Goal: Task Accomplishment & Management: Use online tool/utility

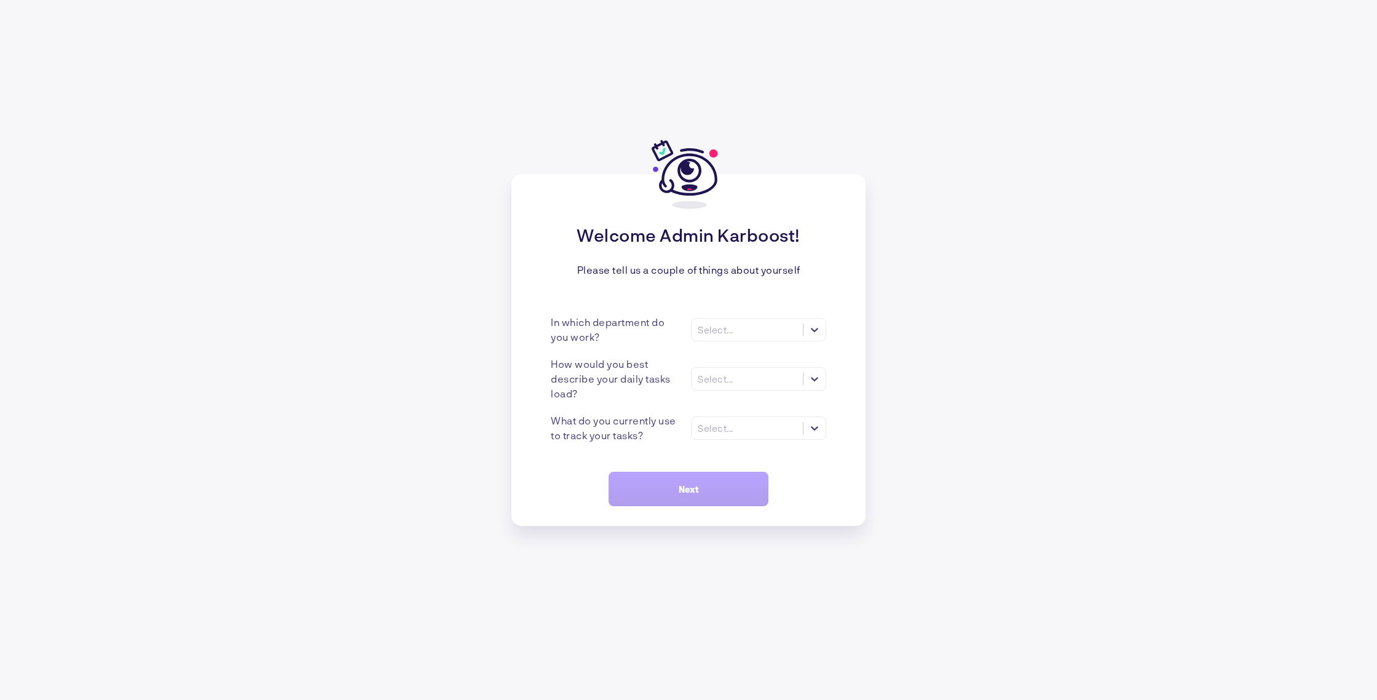
click at [732, 343] on div "In which department do you work? Select..." at bounding box center [688, 330] width 275 height 30
click at [731, 334] on div "Select..." at bounding box center [716, 329] width 36 height 11
click at [729, 439] on div "Marketing" at bounding box center [758, 435] width 135 height 22
click at [732, 373] on div "Select..." at bounding box center [716, 378] width 36 height 11
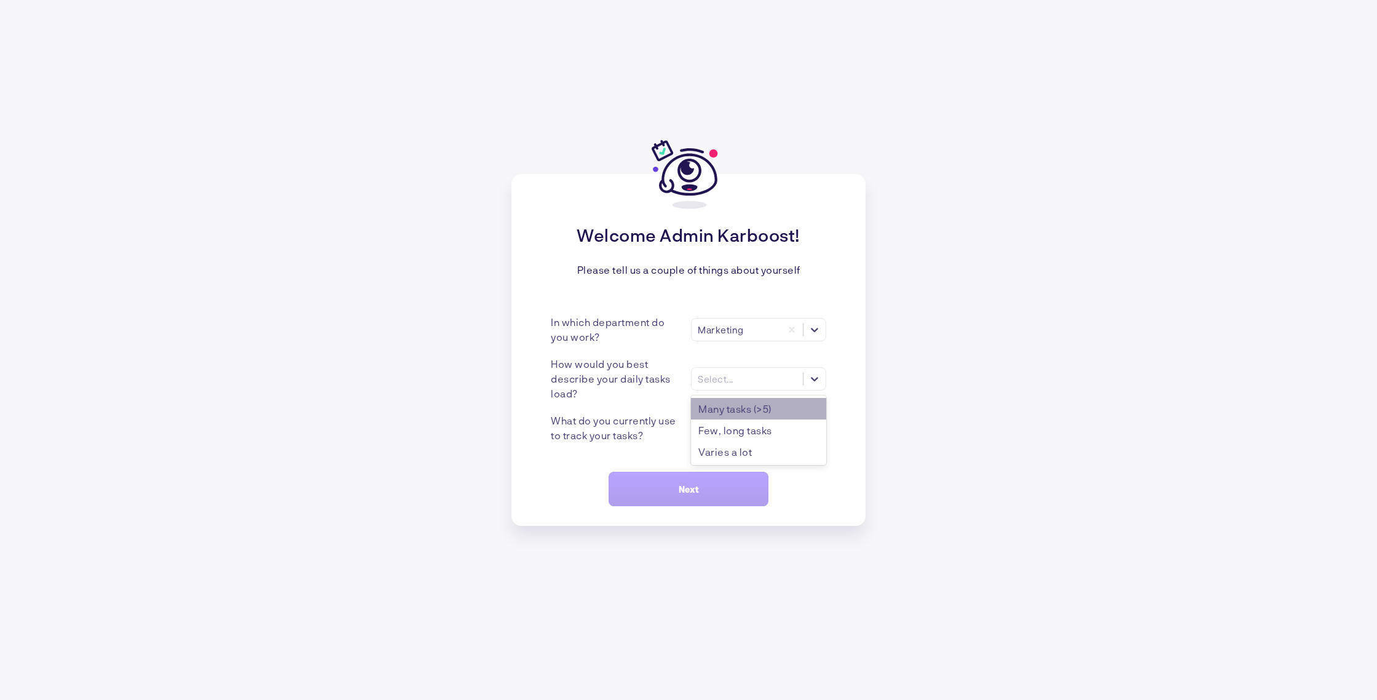
click at [761, 414] on div "Many tasks (>5)" at bounding box center [758, 409] width 135 height 22
click at [751, 425] on div "Select..." at bounding box center [747, 428] width 111 height 13
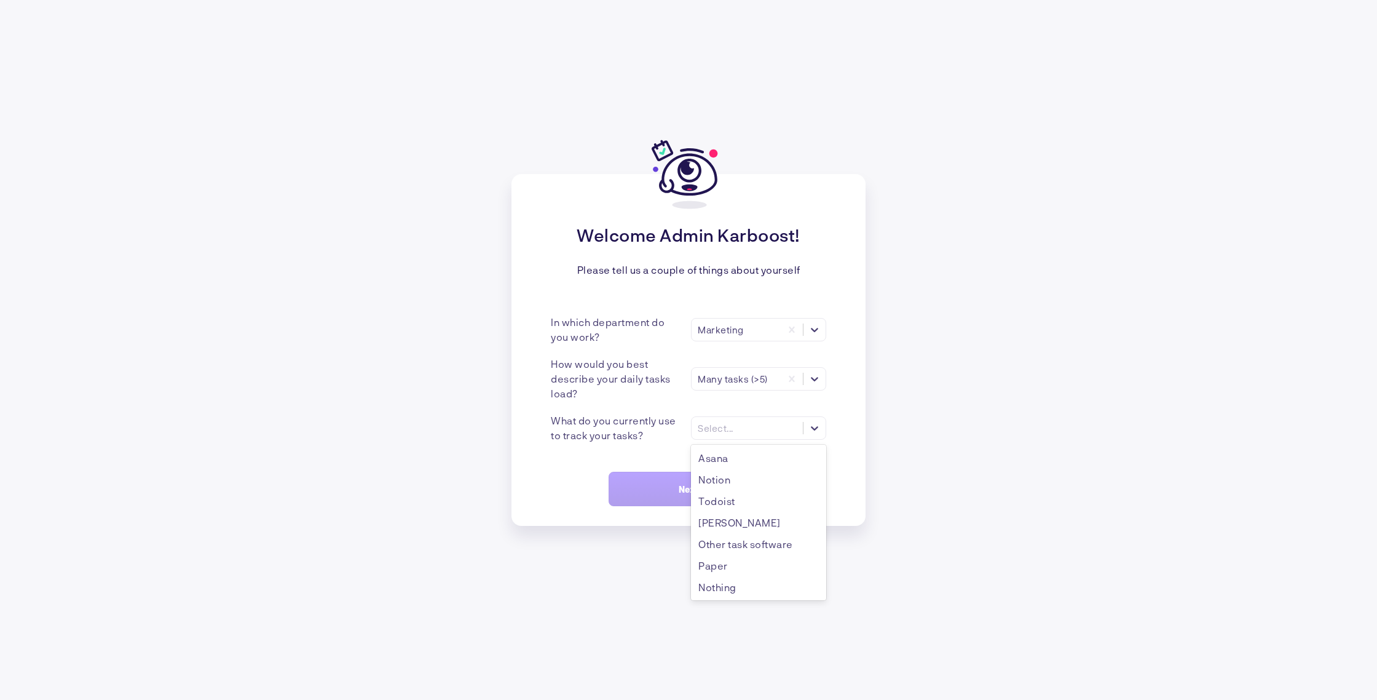
drag, startPoint x: 744, startPoint y: 461, endPoint x: 726, endPoint y: 468, distance: 19.1
click at [743, 461] on div "Asana" at bounding box center [758, 458] width 135 height 22
click at [700, 479] on button "Next" at bounding box center [689, 489] width 160 height 34
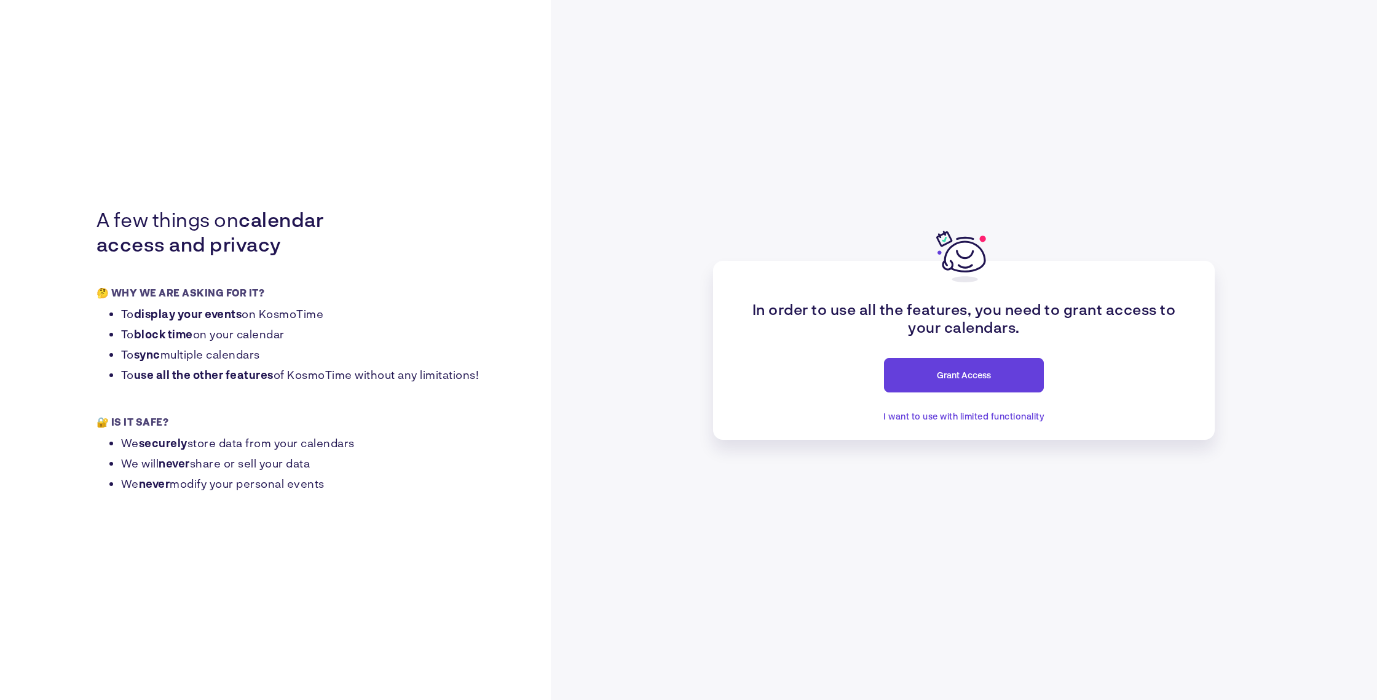
click at [937, 418] on span "I want to use with limited functionality" at bounding box center [964, 416] width 161 height 10
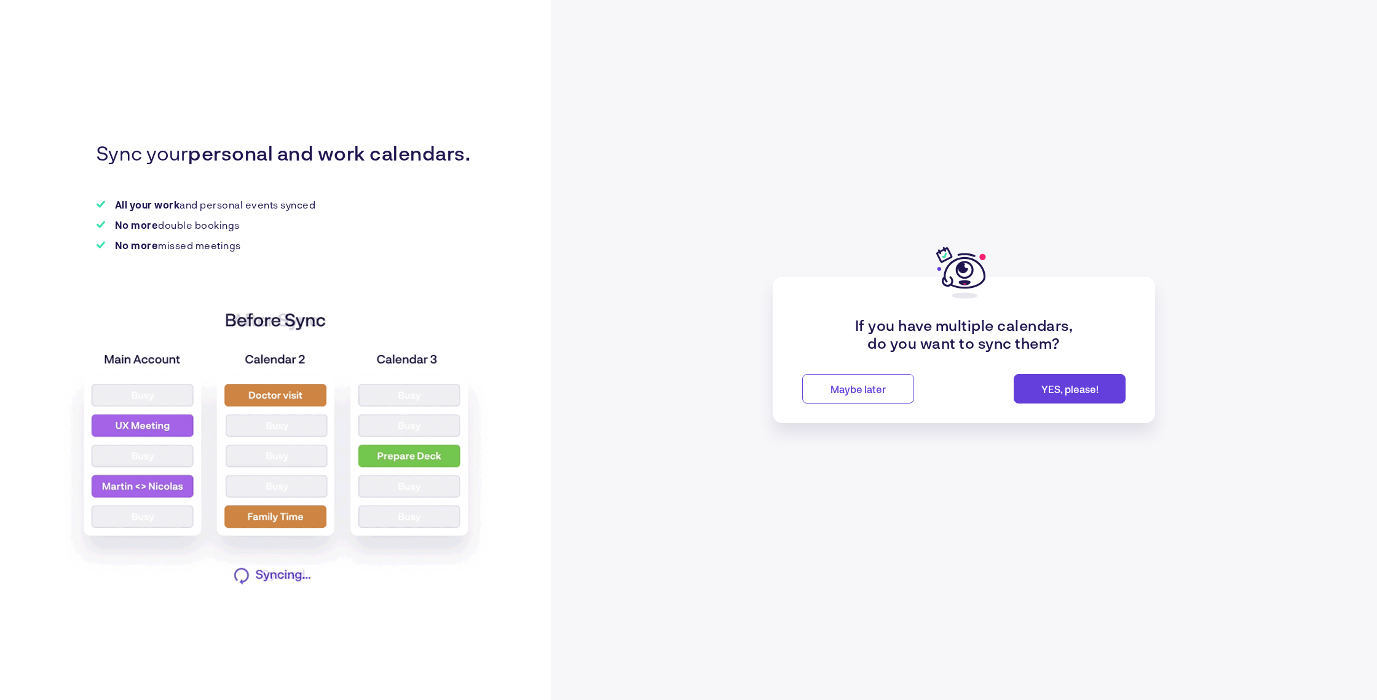
click at [839, 392] on span "Maybe later" at bounding box center [858, 389] width 55 height 12
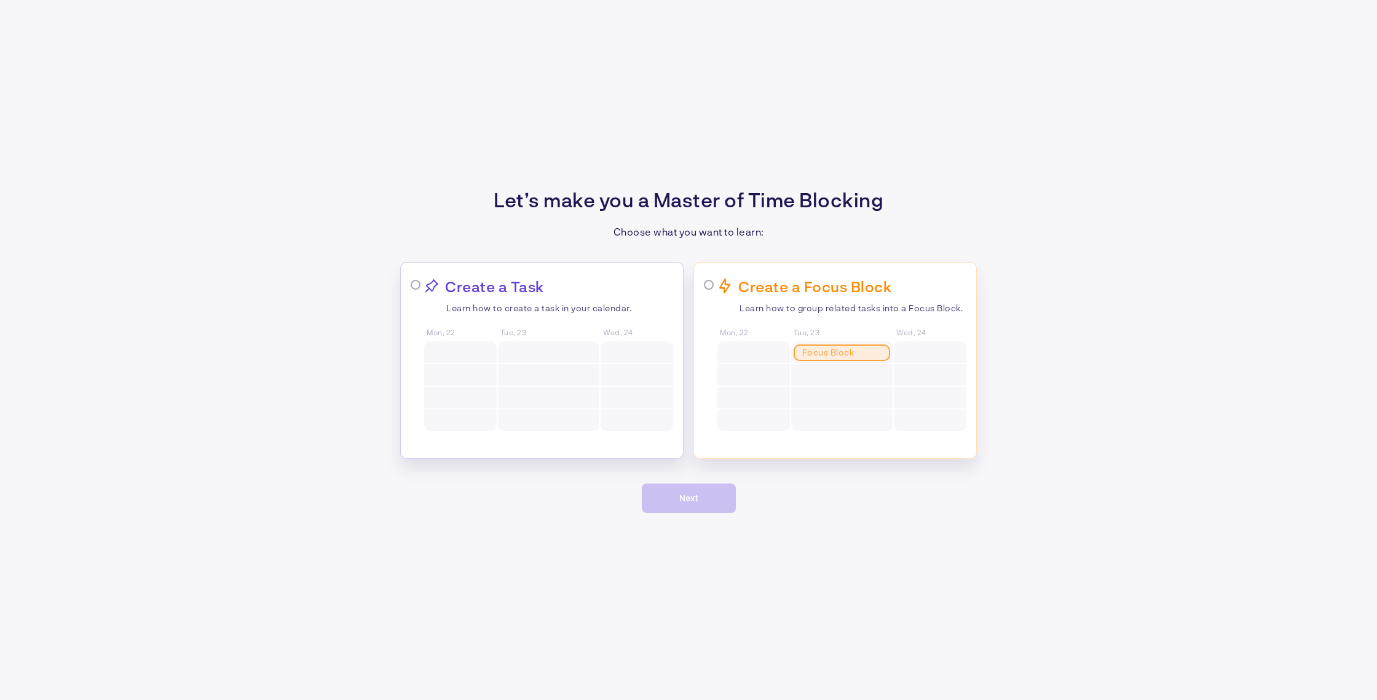
click at [801, 379] on div "Focus Block Task 1 Task 2 Task 3 Task 4" at bounding box center [841, 386] width 101 height 91
radio input "true"
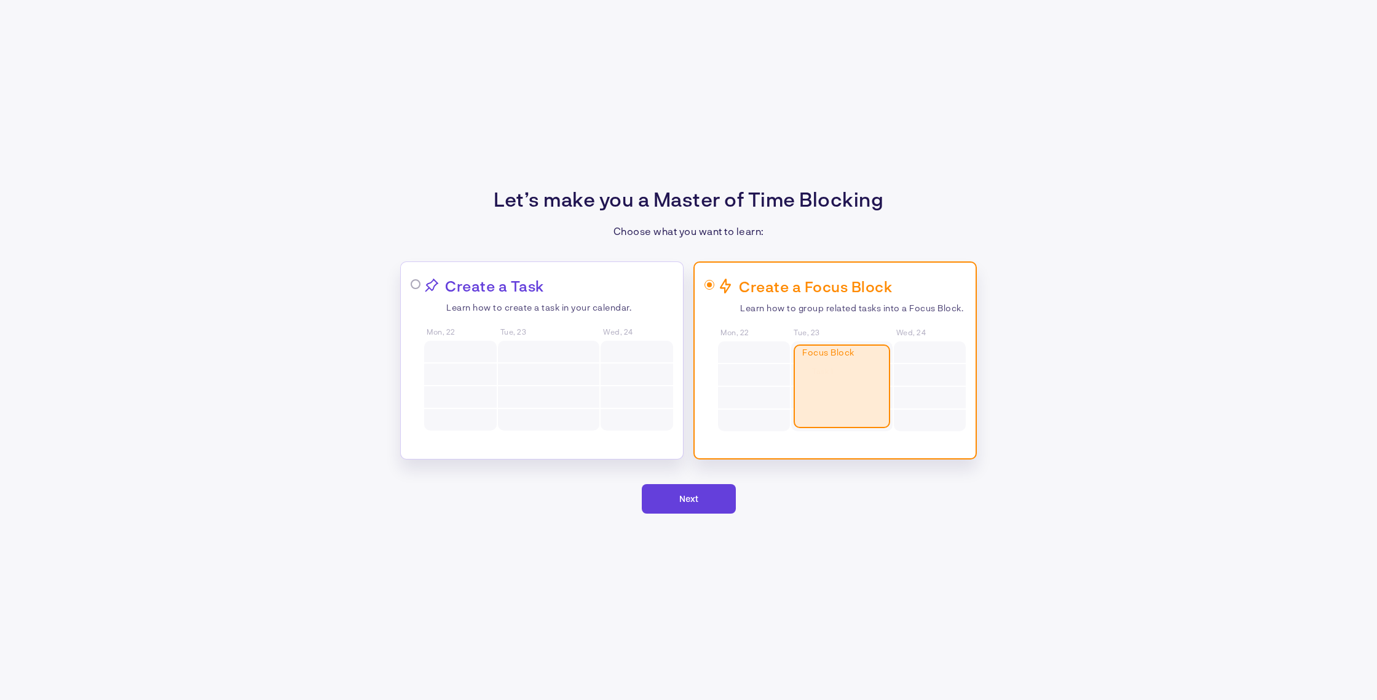
click at [710, 500] on button "Next" at bounding box center [689, 499] width 94 height 30
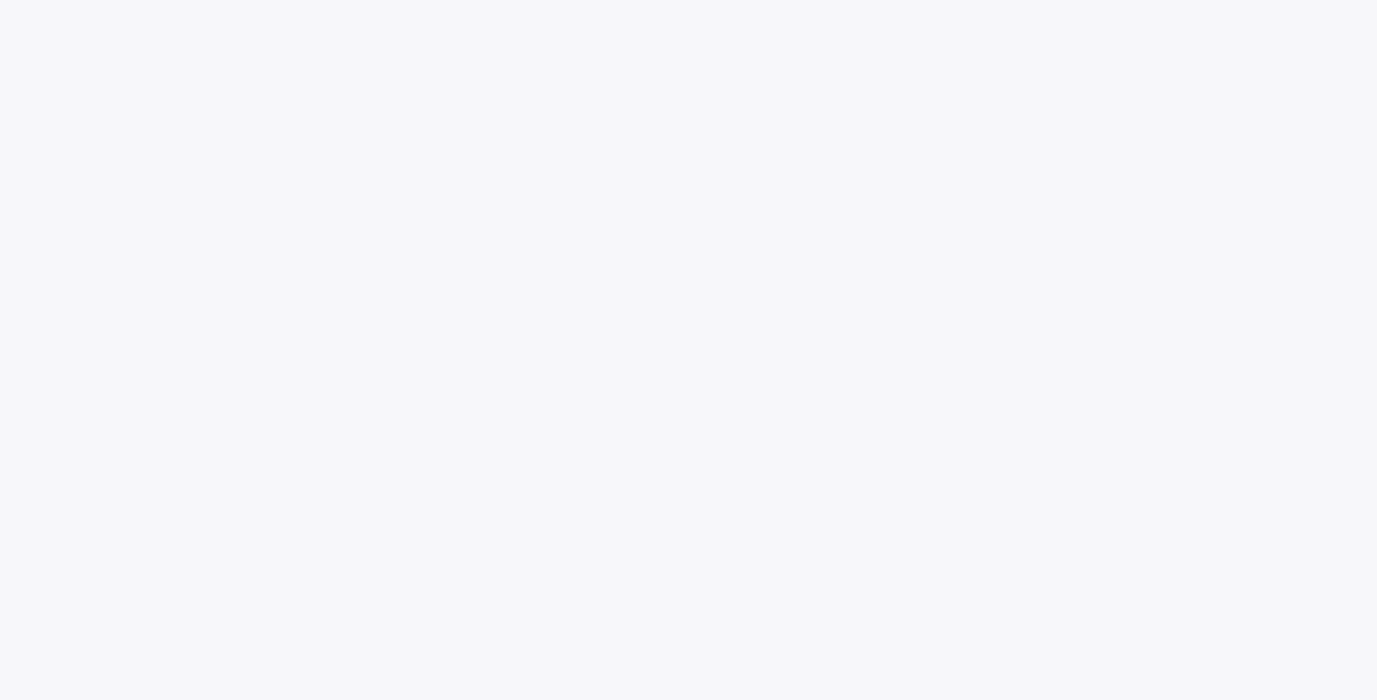
scroll to position [168, 0]
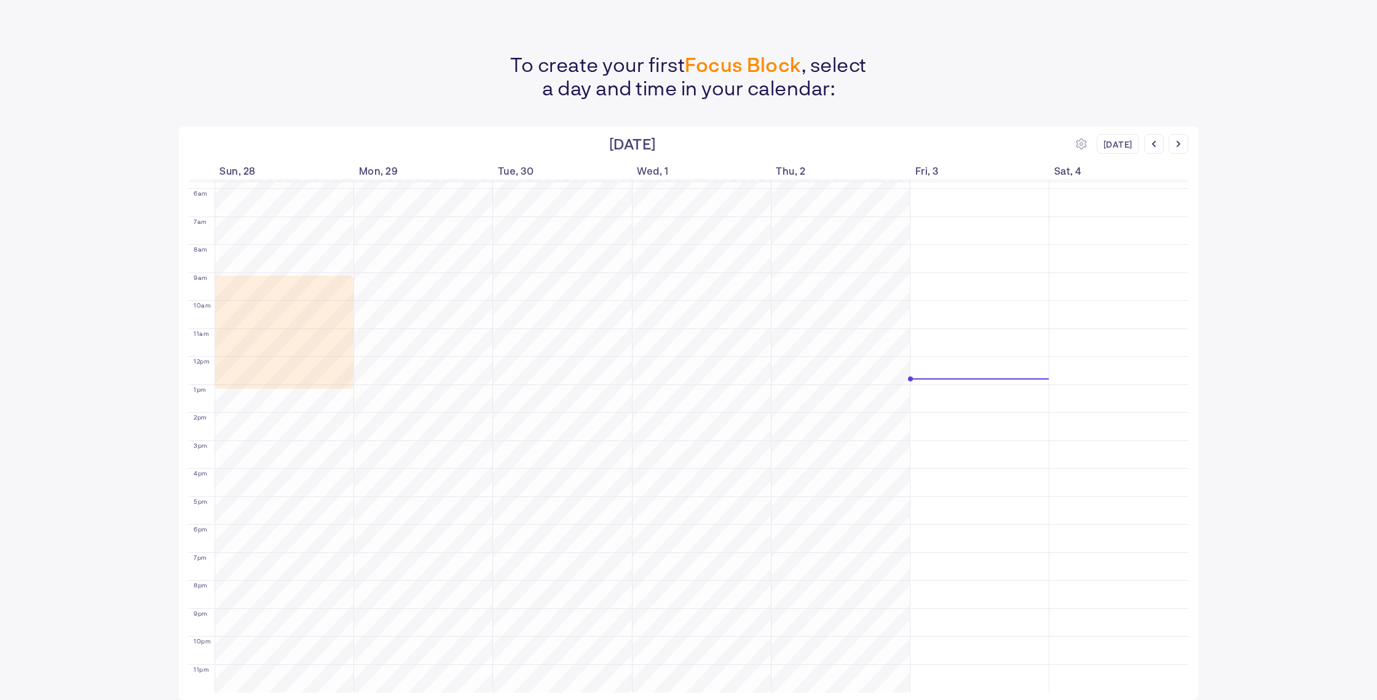
drag, startPoint x: 295, startPoint y: 272, endPoint x: 277, endPoint y: 394, distance: 123.1
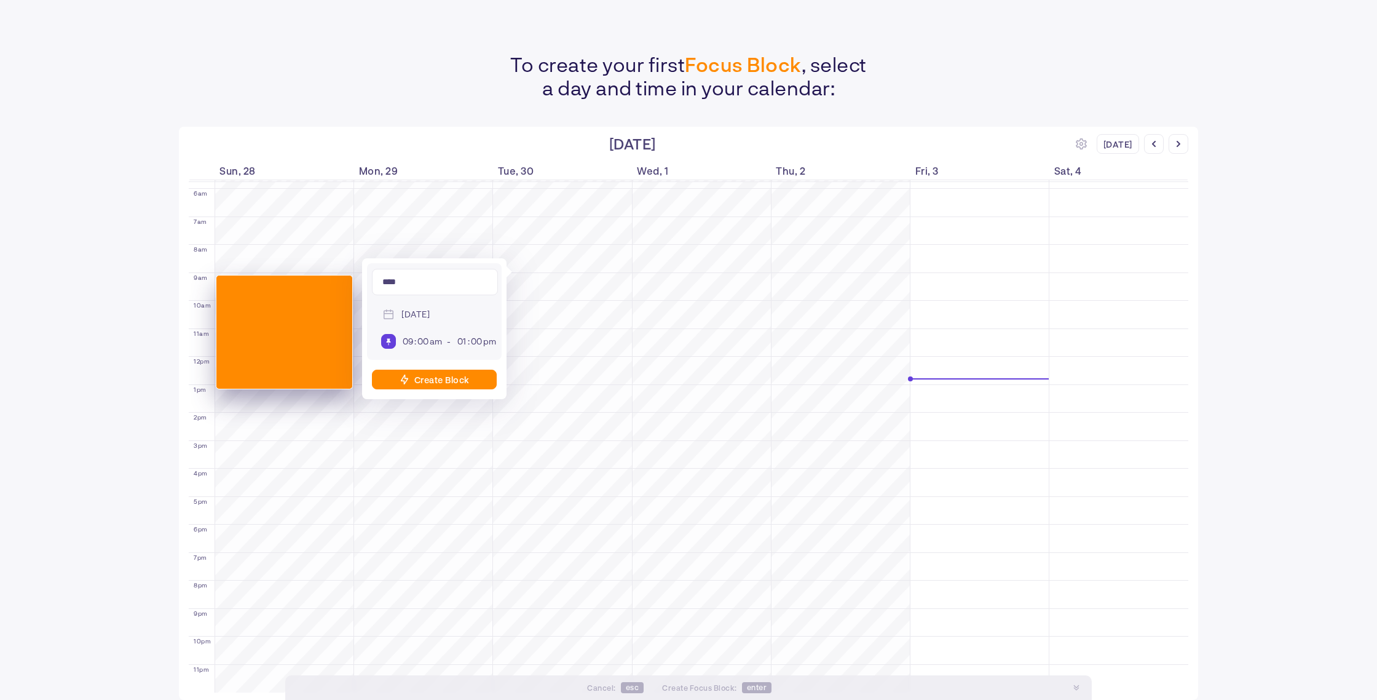
type input "*****"
type input "**********"
click at [474, 379] on div "Create Block" at bounding box center [434, 380] width 125 height 20
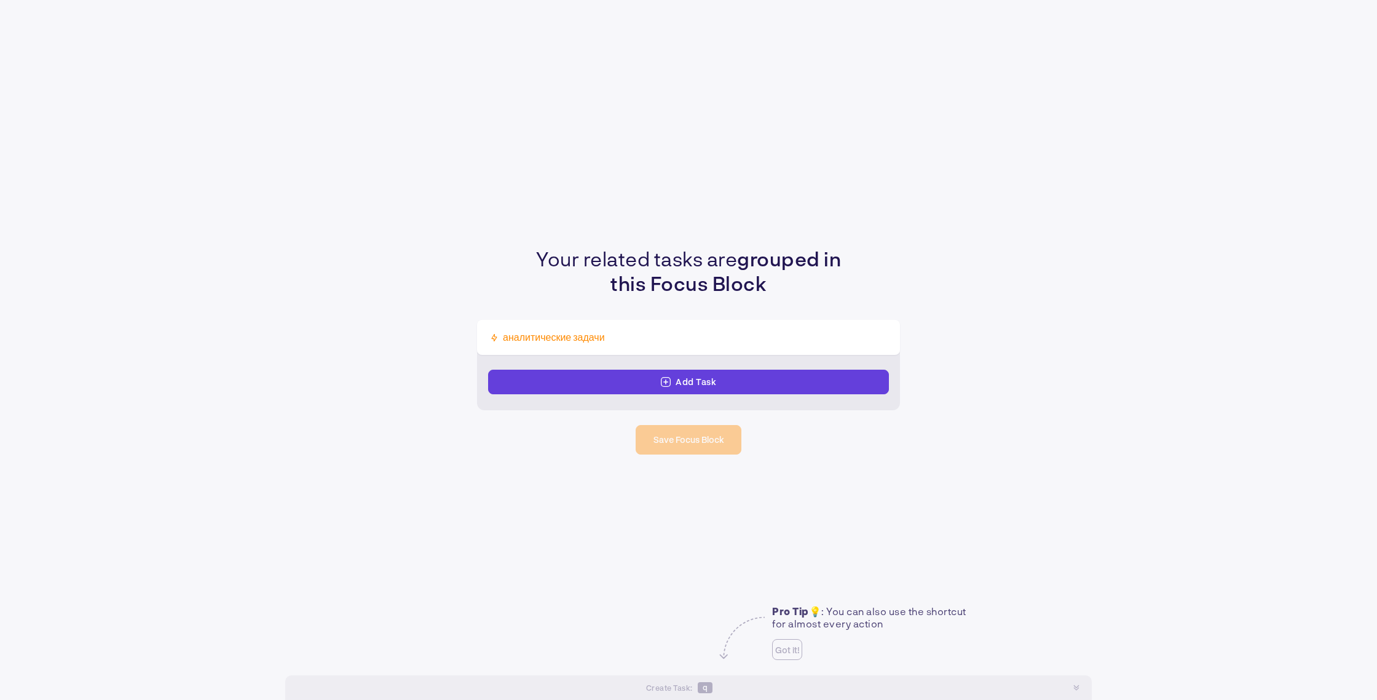
click at [698, 390] on div "Add Task" at bounding box center [688, 382] width 401 height 25
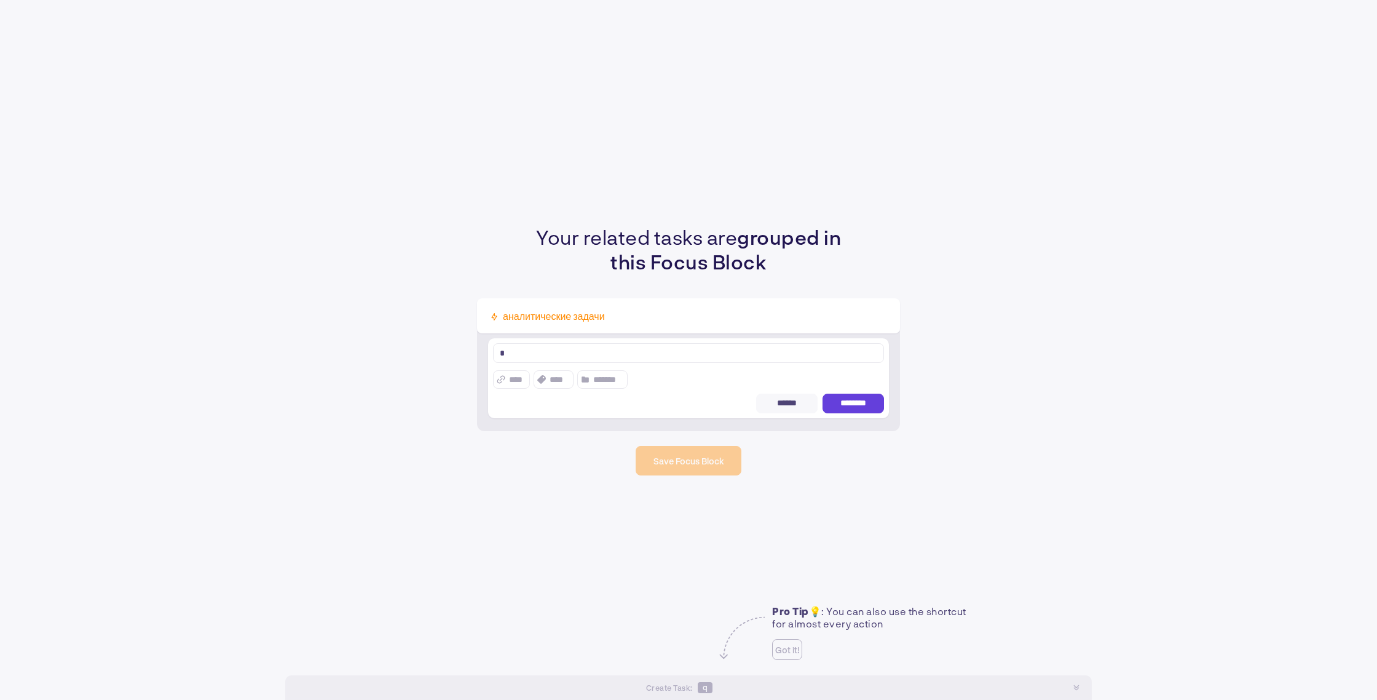
type textarea "*"
click at [880, 403] on button "********" at bounding box center [853, 404] width 61 height 20
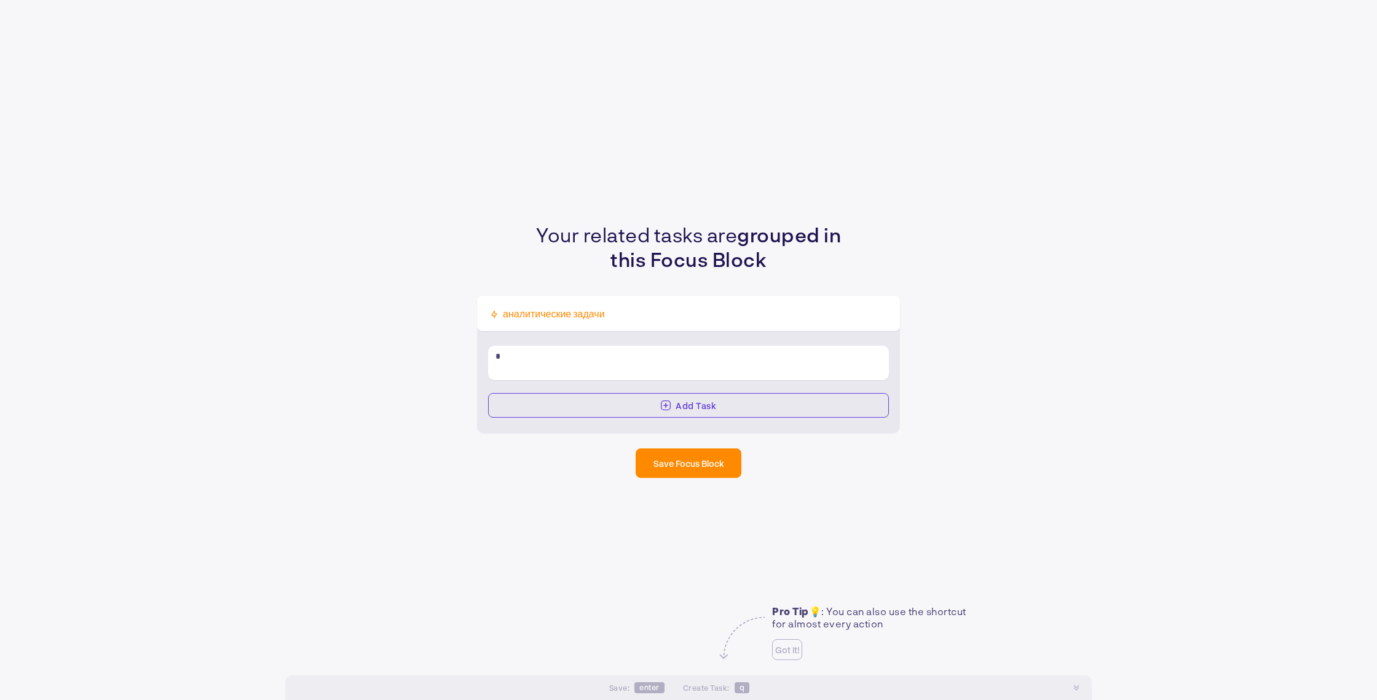
click at [718, 470] on div "Your related tasks are grouped in this Focus Block аналитические задачи * Add T…" at bounding box center [688, 350] width 1377 height 700
click at [692, 461] on span "Save Focus Block" at bounding box center [689, 463] width 71 height 10
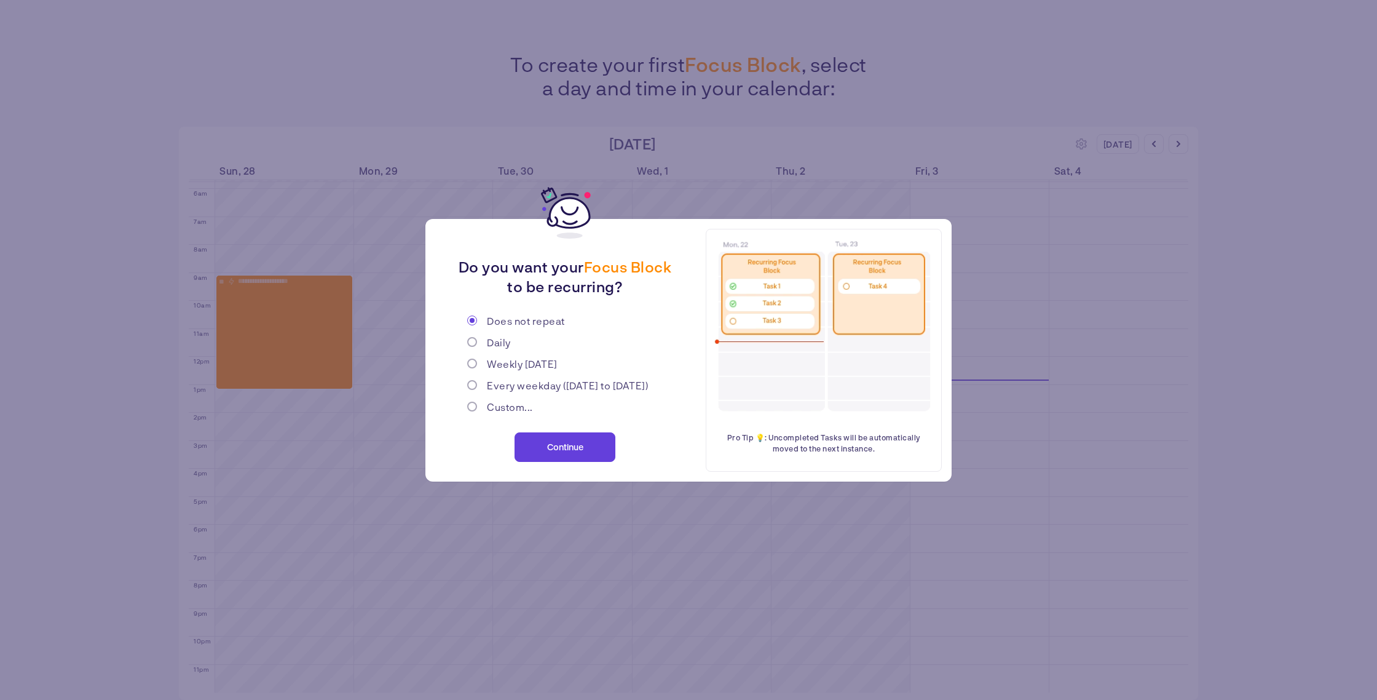
click at [497, 347] on span "Daily" at bounding box center [499, 342] width 24 height 12
radio input "false"
click at [499, 364] on span "Weekly [DATE]" at bounding box center [522, 364] width 71 height 12
radio input "false"
click at [500, 379] on span "Every weekday ([DATE] to [DATE])" at bounding box center [567, 385] width 161 height 12
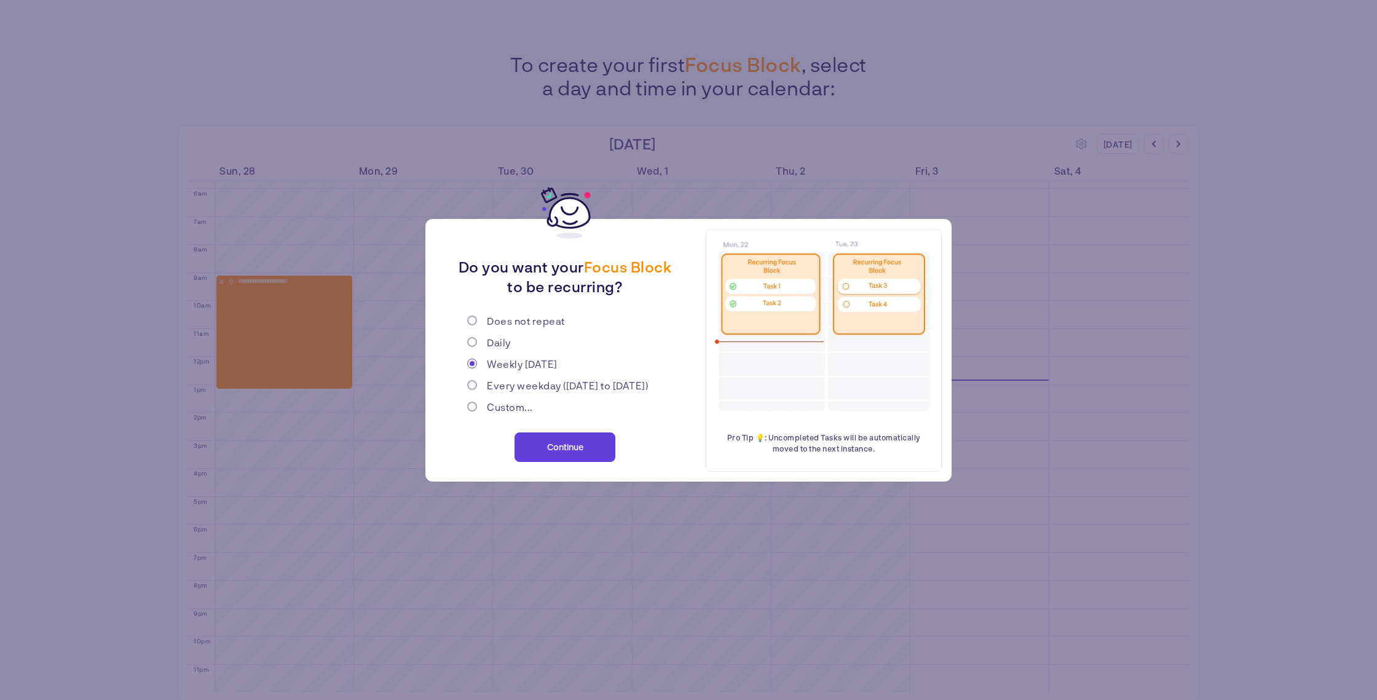
radio input "false"
radio input "true"
click at [499, 325] on span "Does not repeat" at bounding box center [526, 321] width 78 height 12
radio input "true"
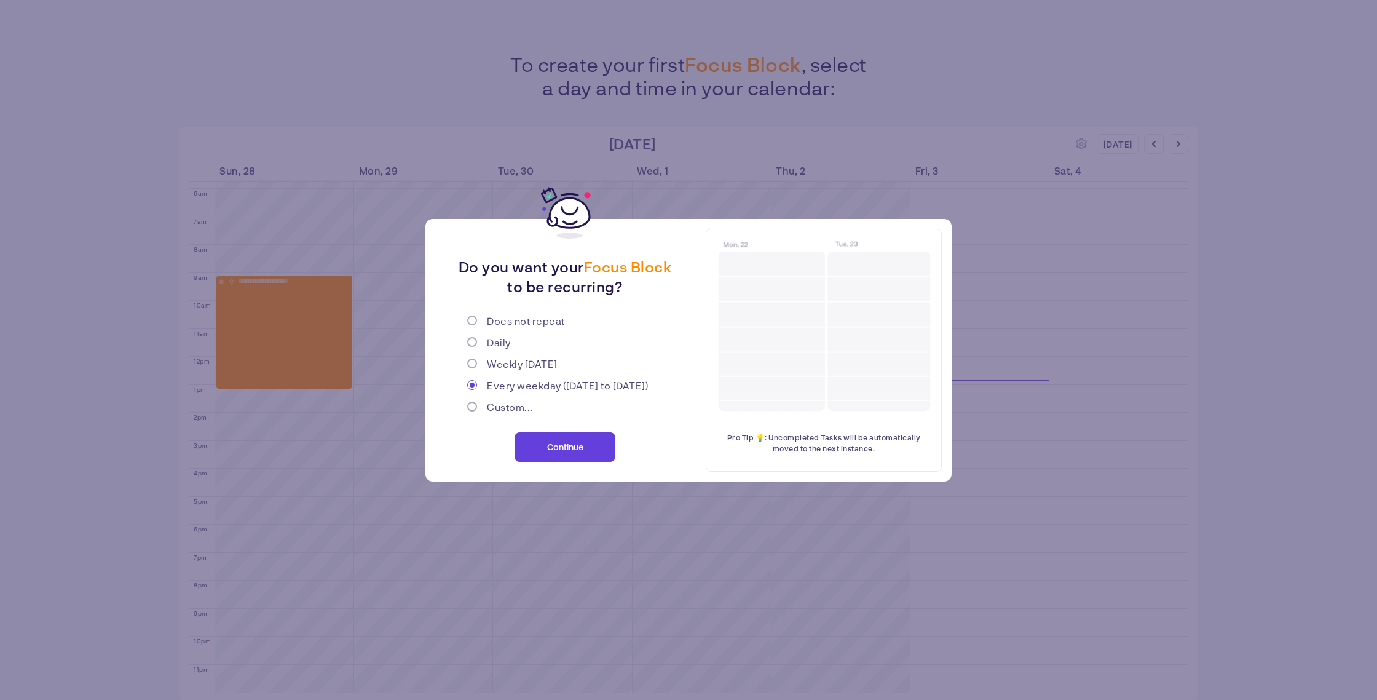
radio input "false"
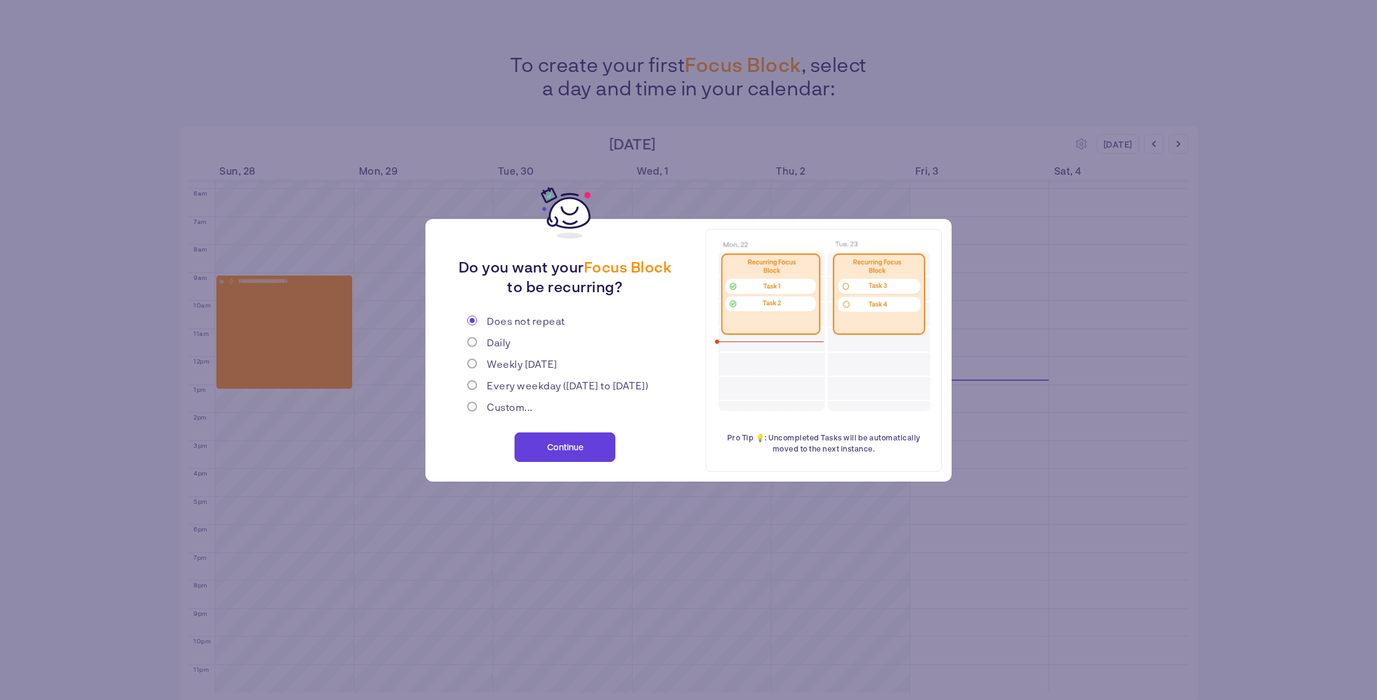
click at [507, 344] on span "Daily" at bounding box center [499, 342] width 24 height 12
radio input "false"
radio input "true"
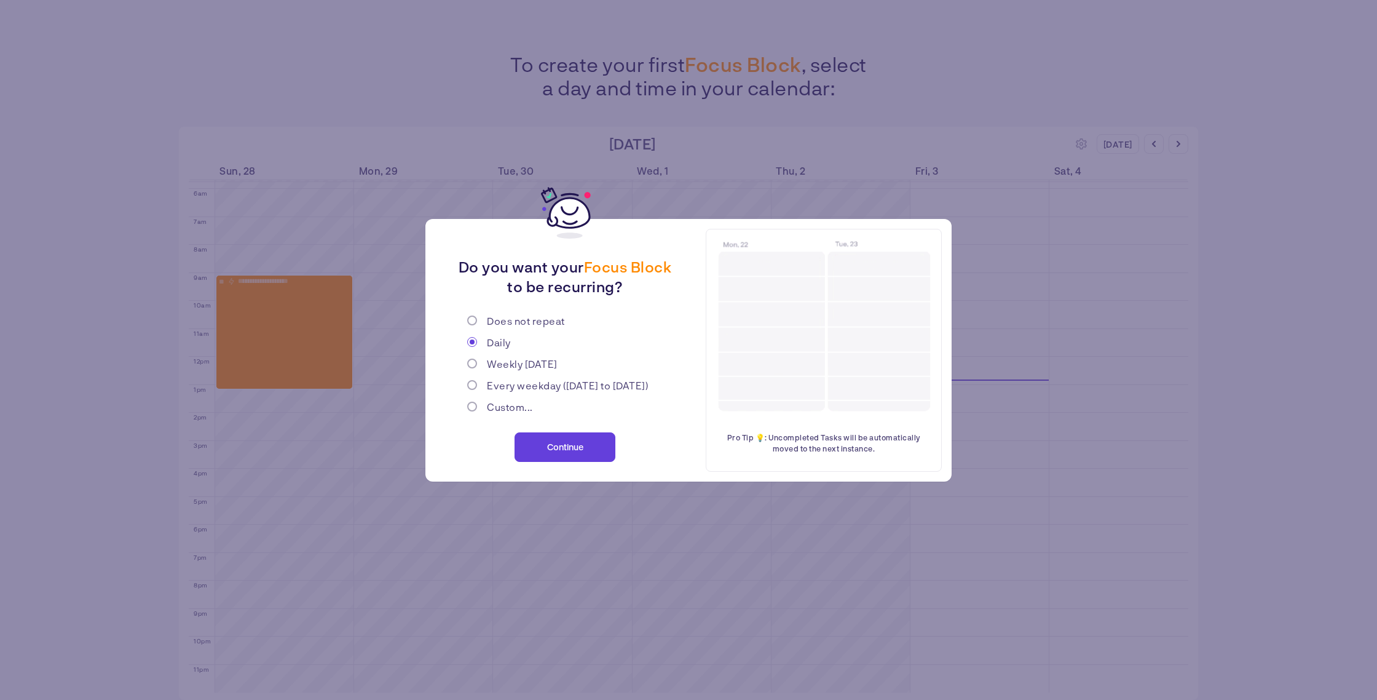
drag, startPoint x: 510, startPoint y: 323, endPoint x: 528, endPoint y: 353, distance: 34.5
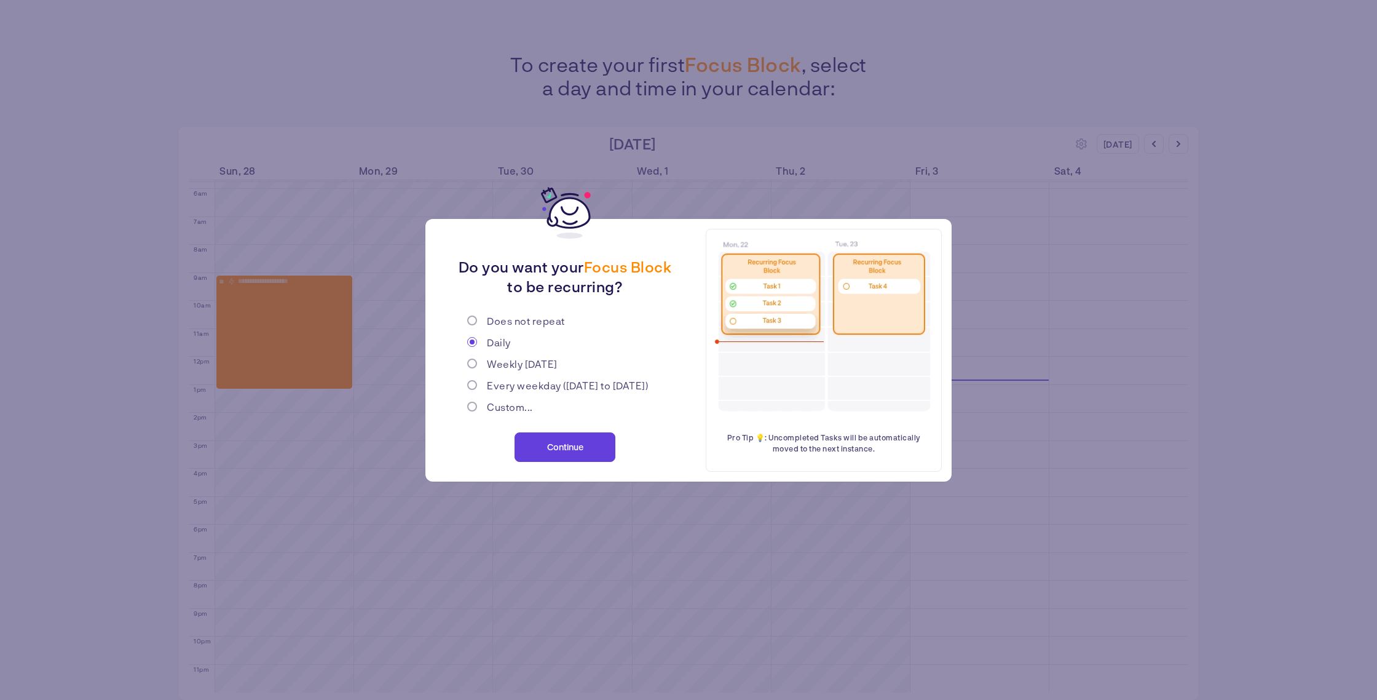
click at [510, 323] on span "Does not repeat" at bounding box center [526, 321] width 78 height 12
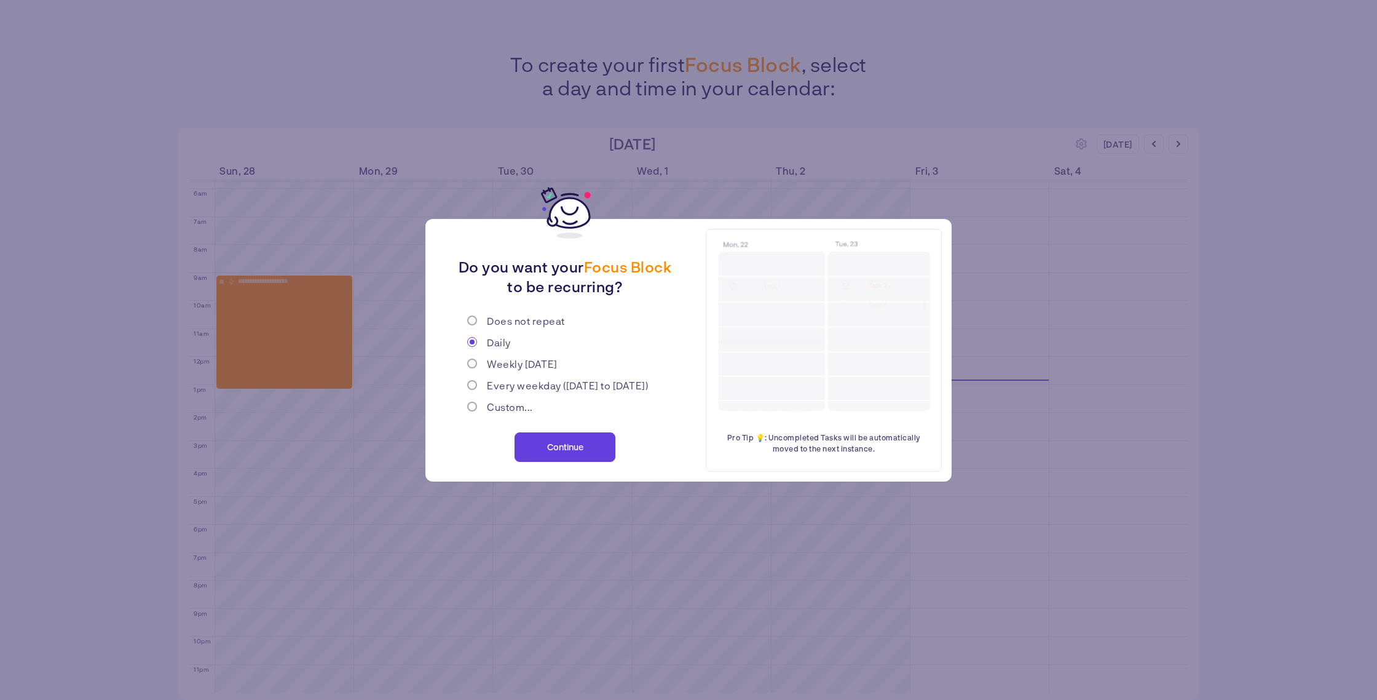
radio input "true"
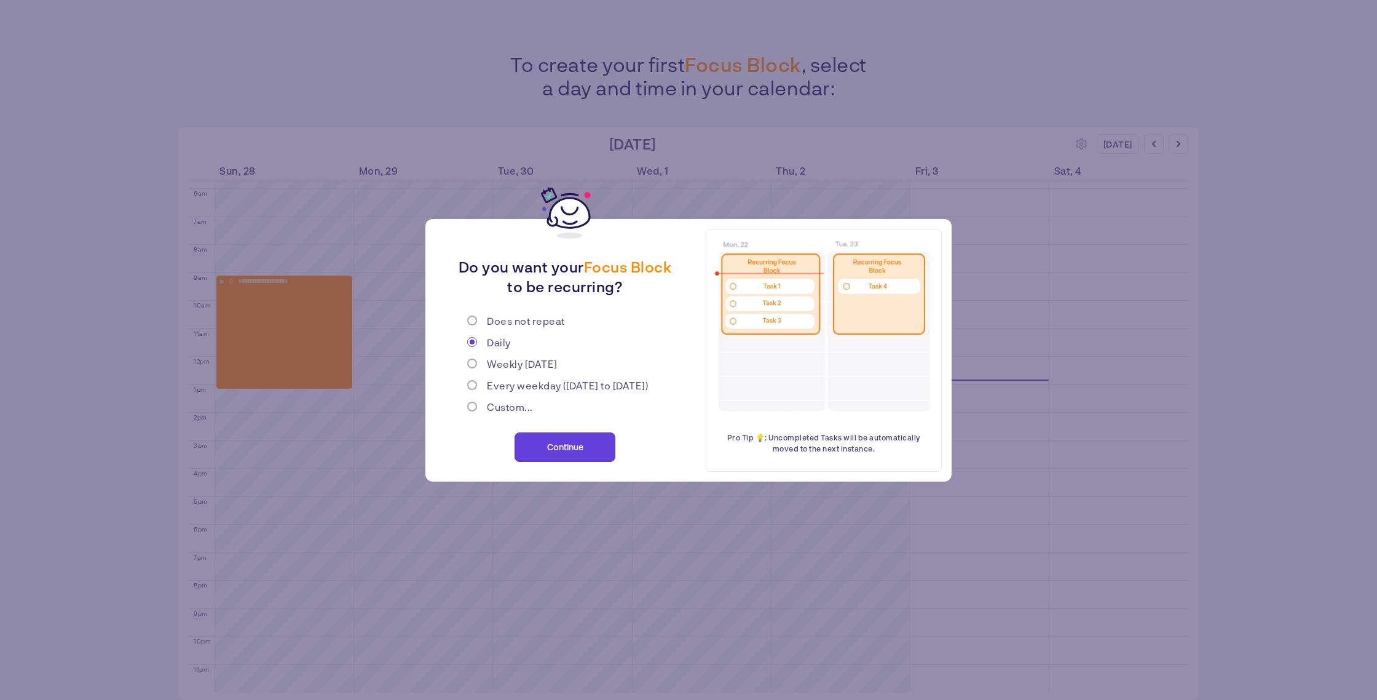
radio input "false"
click at [570, 445] on span "Continue" at bounding box center [565, 446] width 36 height 10
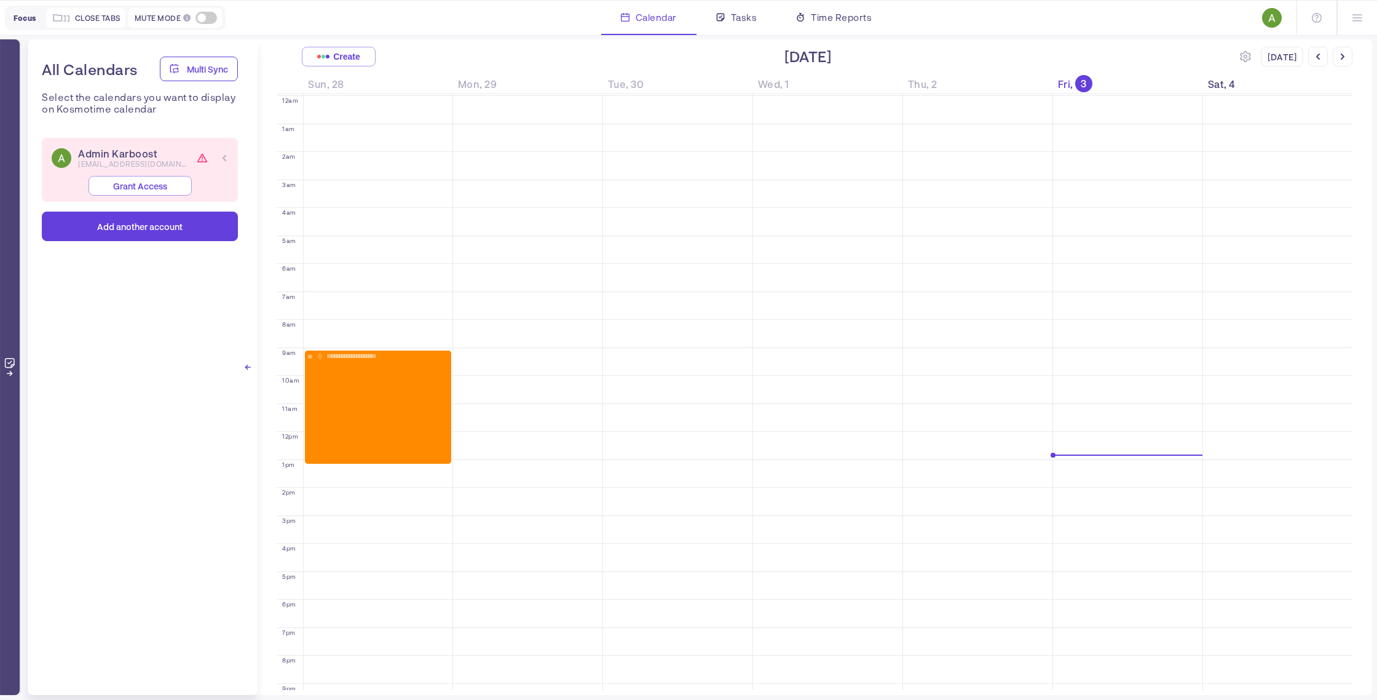
scroll to position [85, 0]
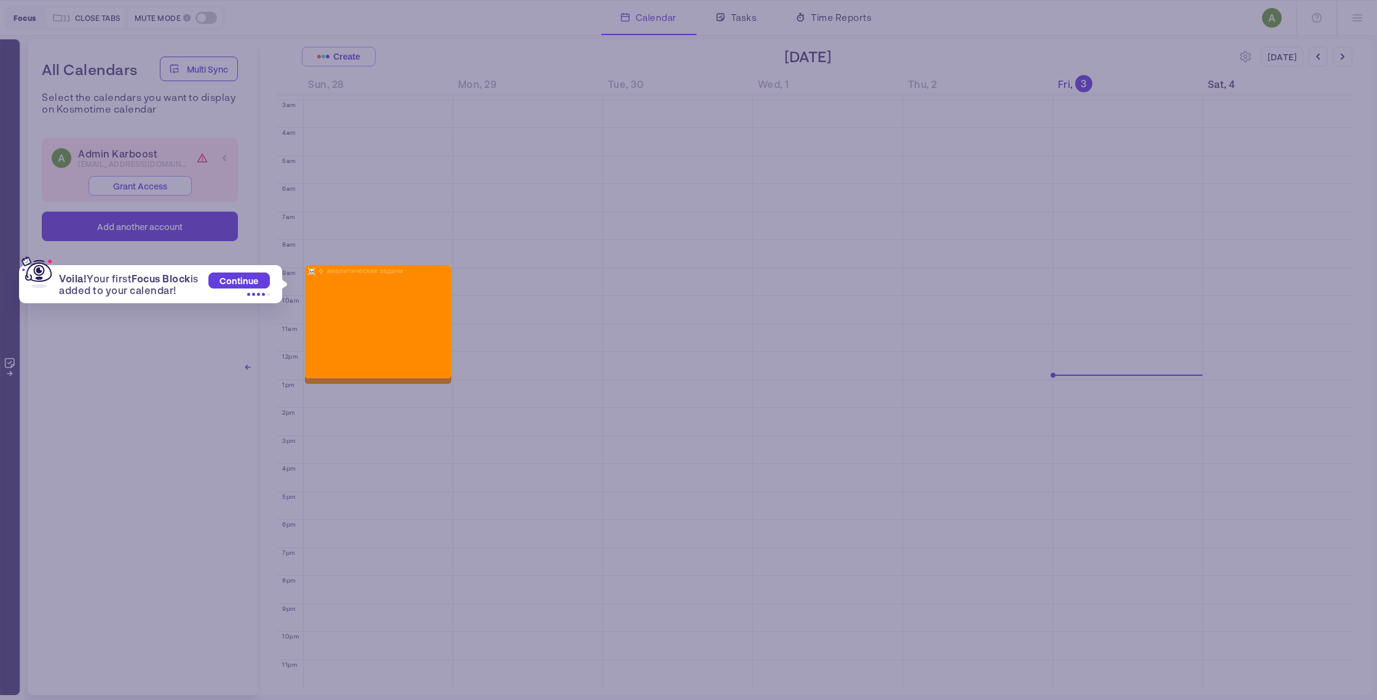
click at [242, 280] on span "Continue" at bounding box center [238, 280] width 39 height 10
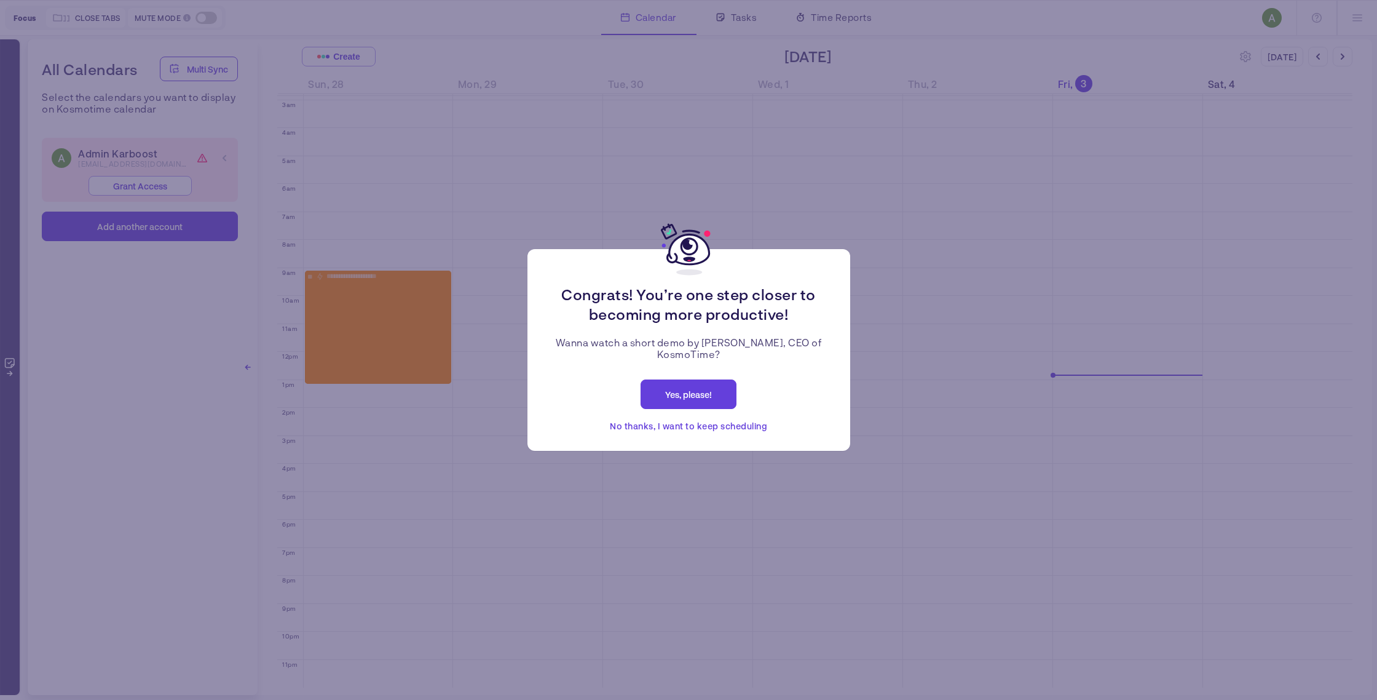
click at [697, 395] on span "Yes, please!" at bounding box center [688, 394] width 47 height 10
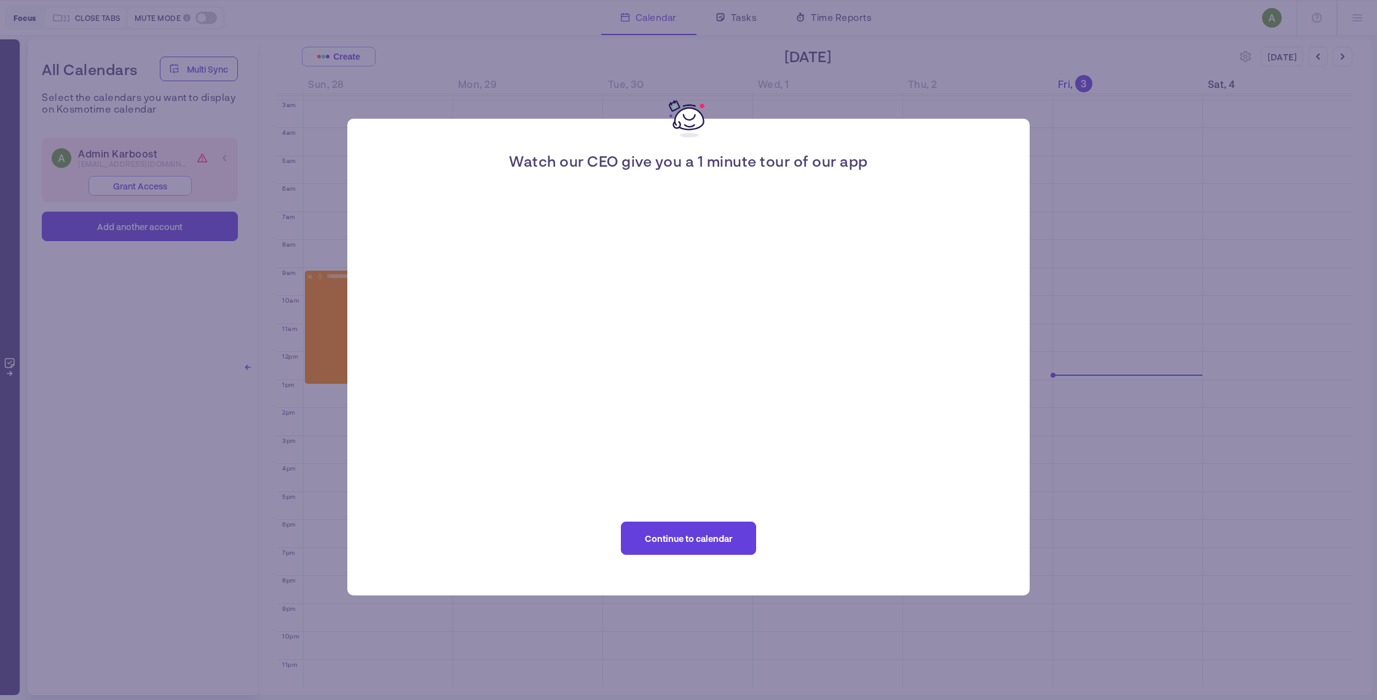
click at [1123, 184] on div "Watch our CEO give you a 1 minute tour of our app Continue to calendar" at bounding box center [688, 350] width 1377 height 700
click at [694, 526] on button "Continue to calendar" at bounding box center [688, 537] width 135 height 33
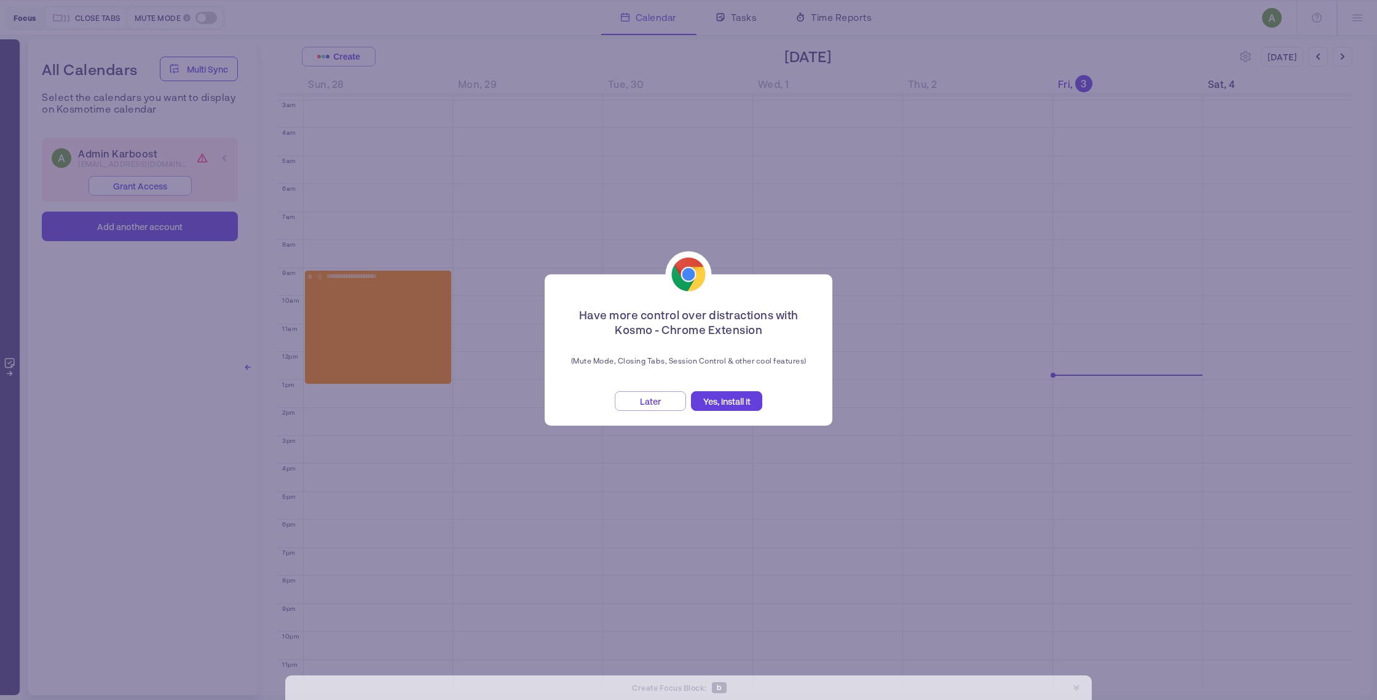
click at [666, 400] on button "Later" at bounding box center [650, 401] width 71 height 20
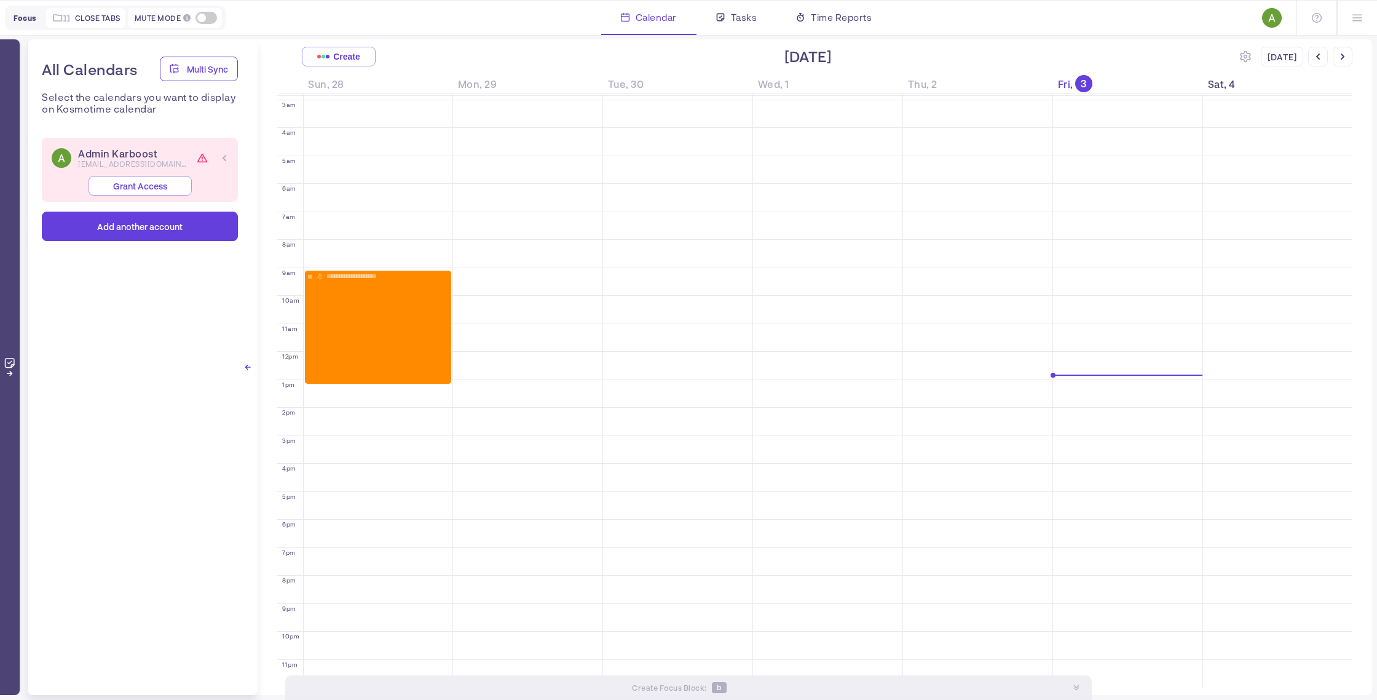
click at [202, 17] on span at bounding box center [207, 18] width 22 height 12
click at [0, 0] on input "checkbox" at bounding box center [0, 0] width 0 height 0
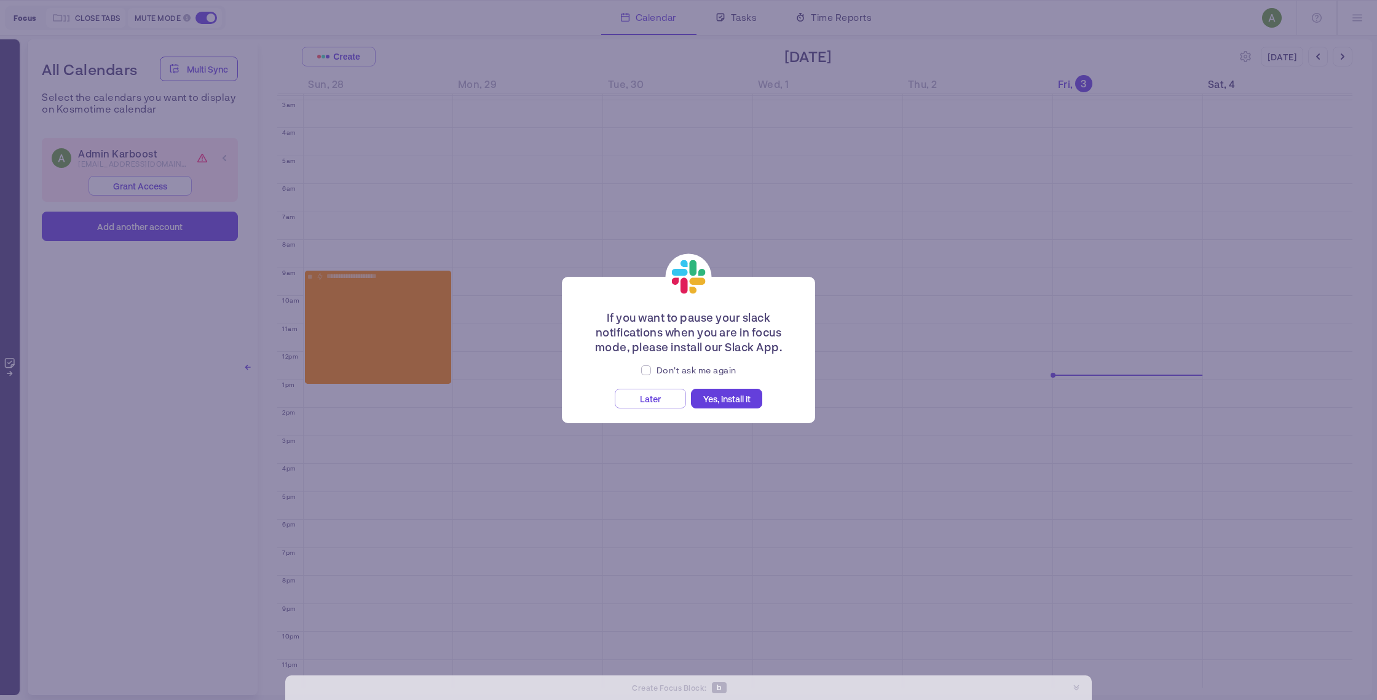
click at [670, 400] on button "Later" at bounding box center [650, 399] width 71 height 20
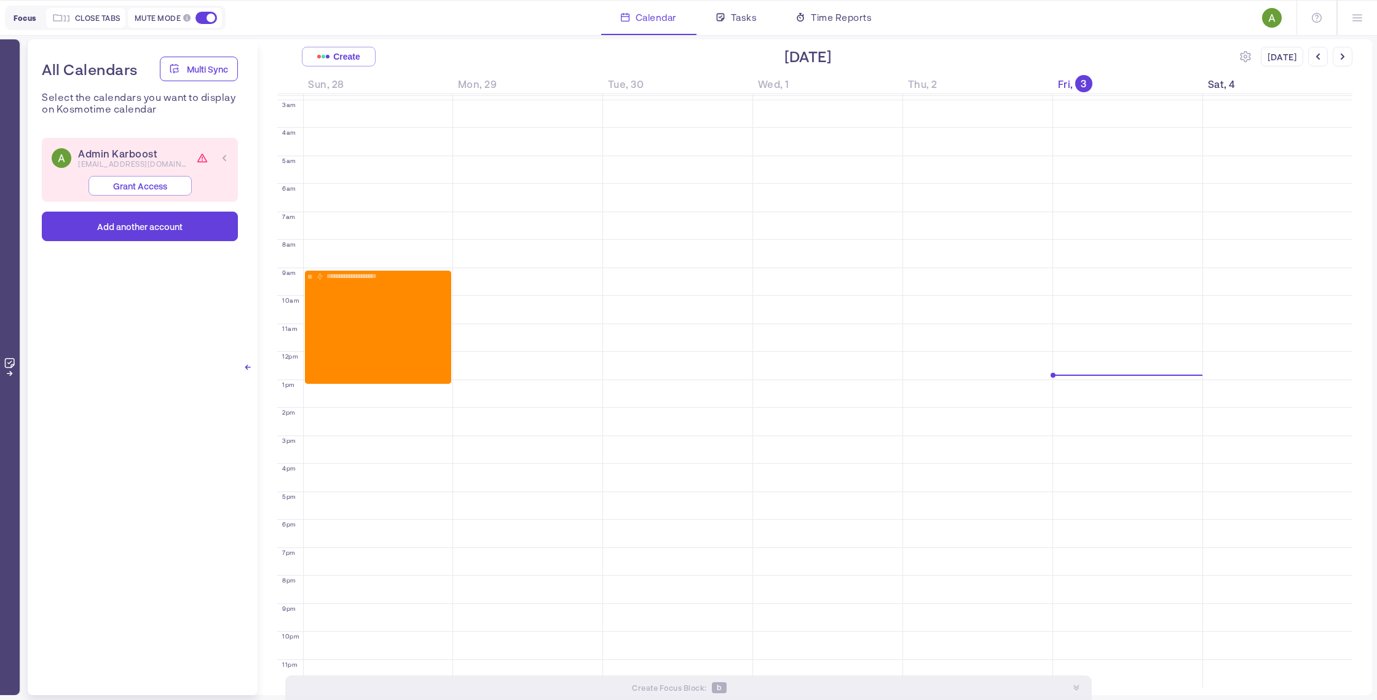
click at [204, 20] on span at bounding box center [207, 18] width 22 height 12
click at [0, 0] on input "checkbox" at bounding box center [0, 0] width 0 height 0
click at [1246, 57] on icon at bounding box center [1245, 56] width 11 height 11
click at [1320, 114] on div "[DATE]" at bounding box center [1279, 111] width 82 height 13
click at [1284, 154] on div "[DATE]" at bounding box center [1291, 160] width 106 height 20
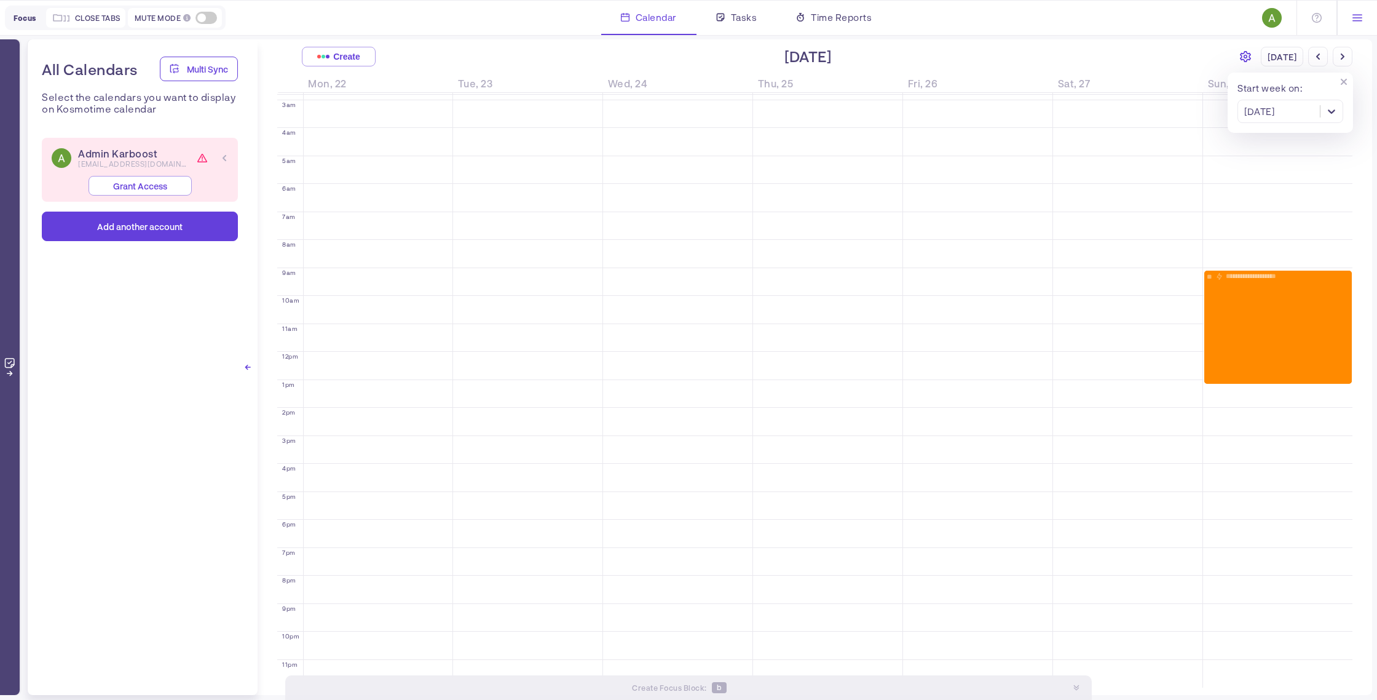
click at [1353, 13] on icon at bounding box center [1358, 18] width 10 height 10
drag, startPoint x: 1155, startPoint y: 57, endPoint x: 1165, endPoint y: 59, distance: 10.0
click at [1155, 57] on div "[DATE]" at bounding box center [808, 56] width 864 height 19
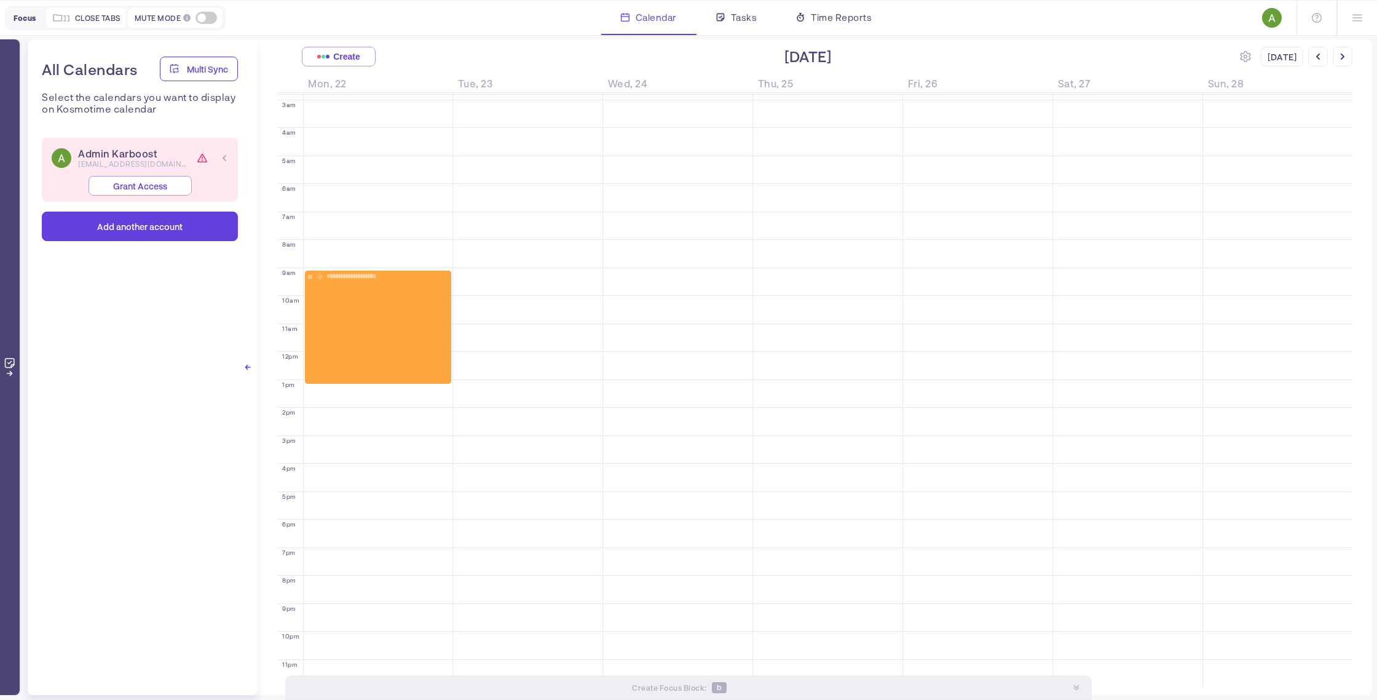
drag, startPoint x: 1260, startPoint y: 280, endPoint x: 376, endPoint y: 277, distance: 883.5
click at [376, 277] on tr "**********" at bounding box center [815, 353] width 1076 height 674
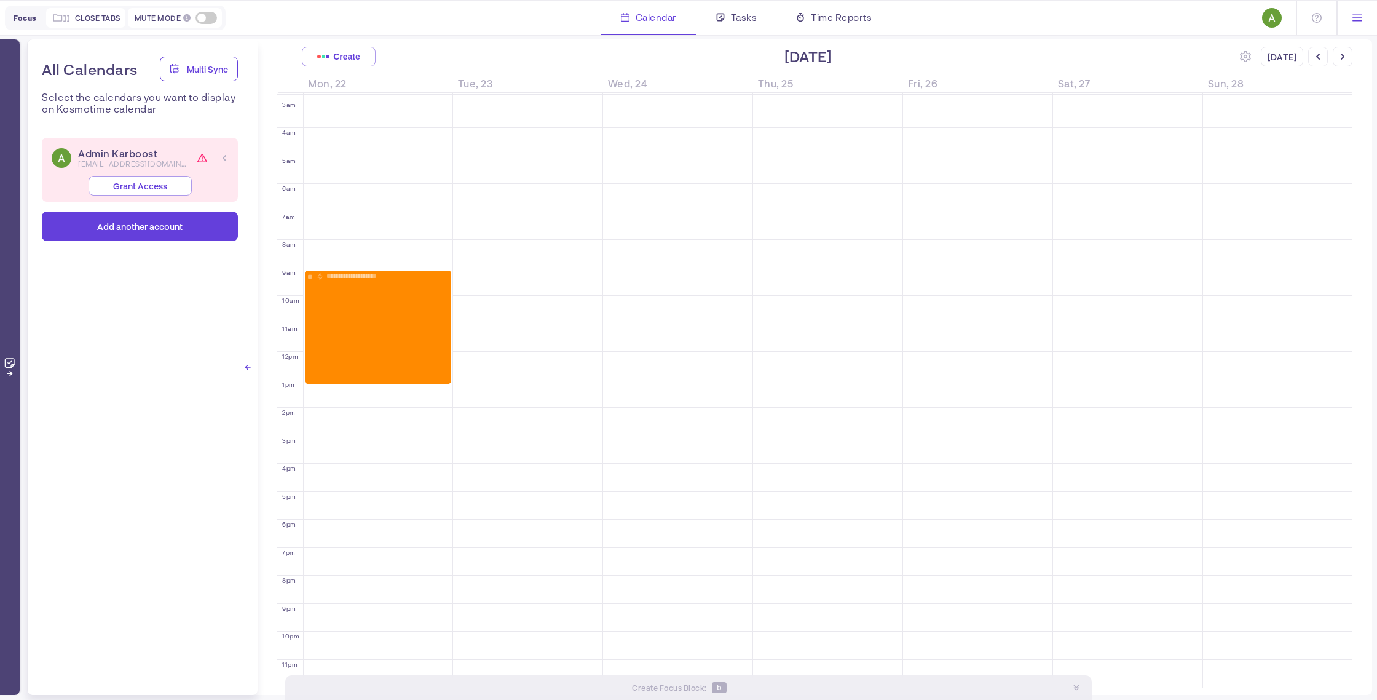
click at [1357, 13] on icon at bounding box center [1358, 18] width 10 height 10
click at [1299, 77] on div "Settings" at bounding box center [1301, 83] width 114 height 15
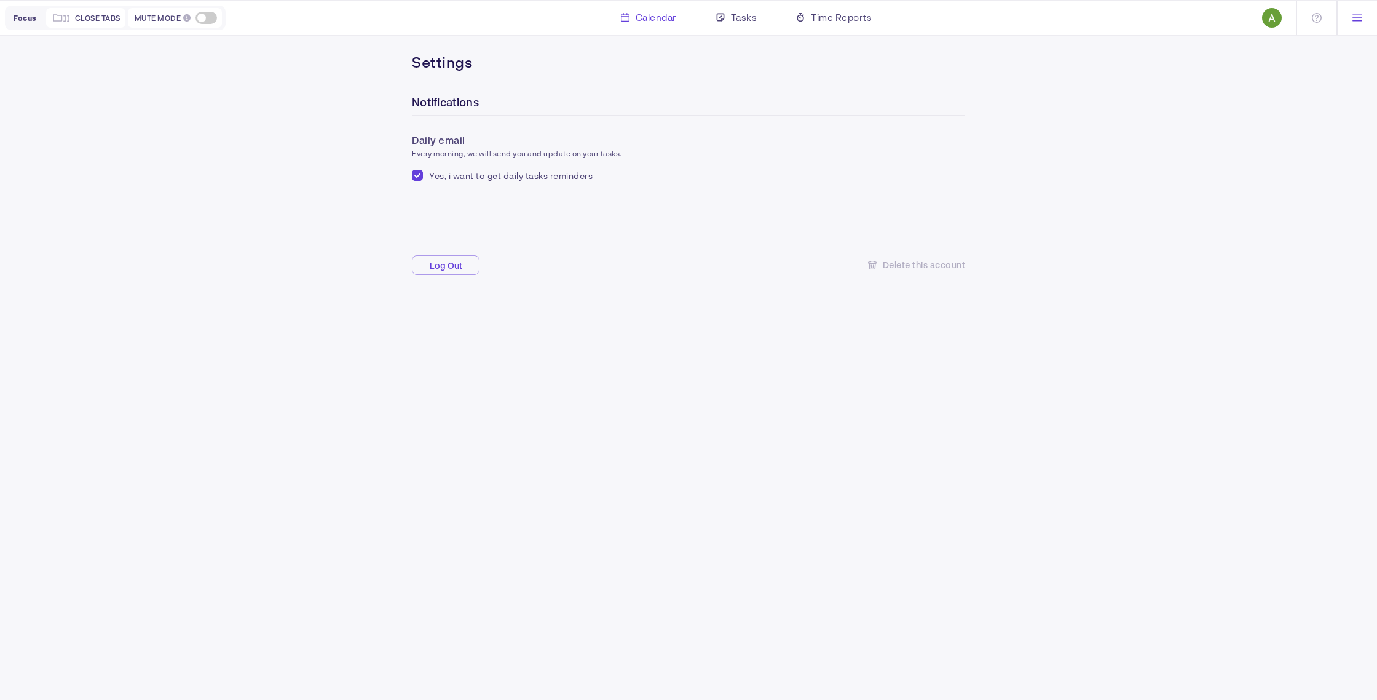
drag, startPoint x: 662, startPoint y: 22, endPoint x: 673, endPoint y: 22, distance: 11.7
click at [661, 22] on span "Calendar" at bounding box center [656, 17] width 41 height 15
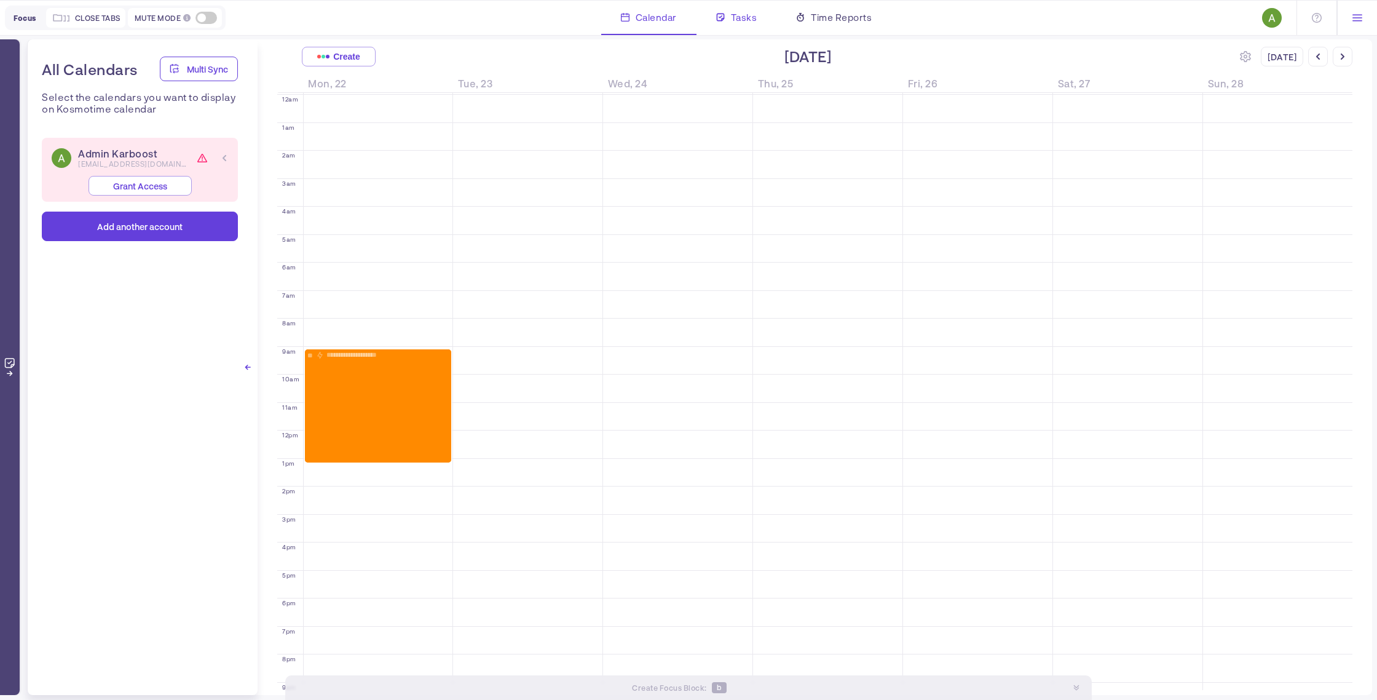
scroll to position [85, 0]
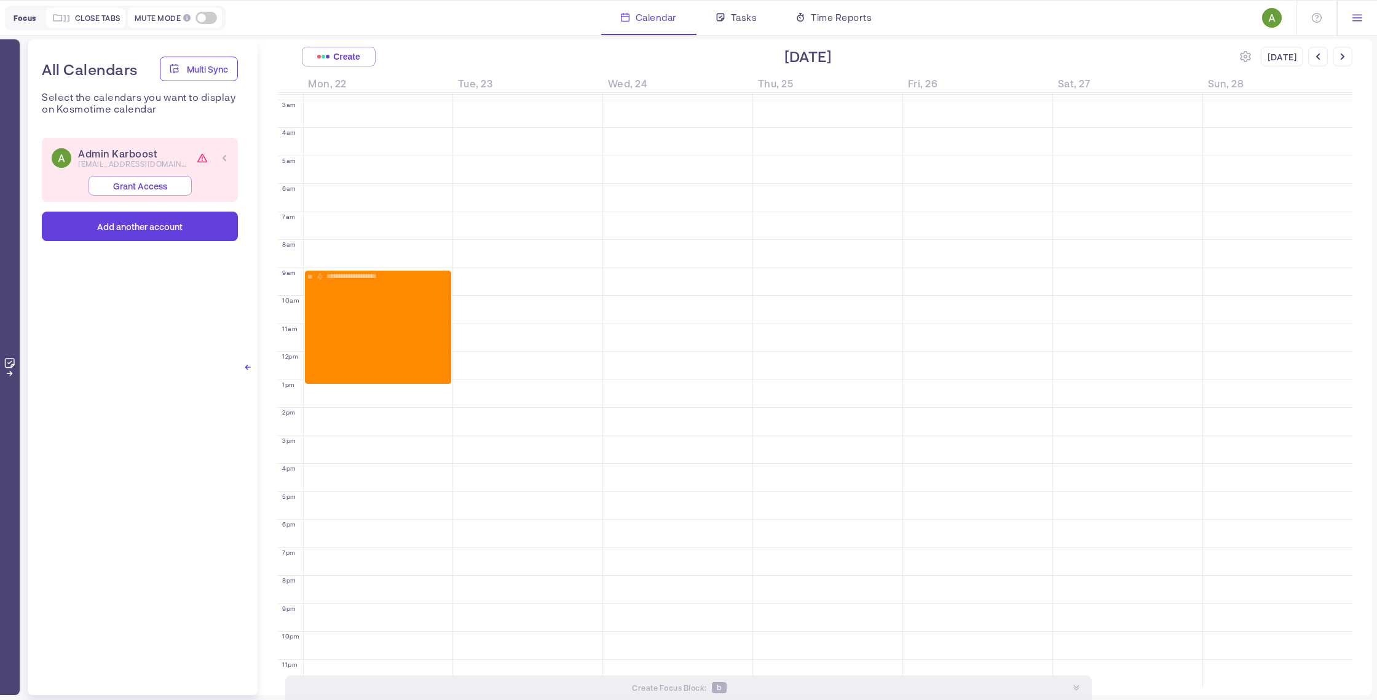
click at [1363, 19] on div at bounding box center [1357, 18] width 40 height 34
click at [1282, 82] on div "Settings" at bounding box center [1301, 83] width 114 height 15
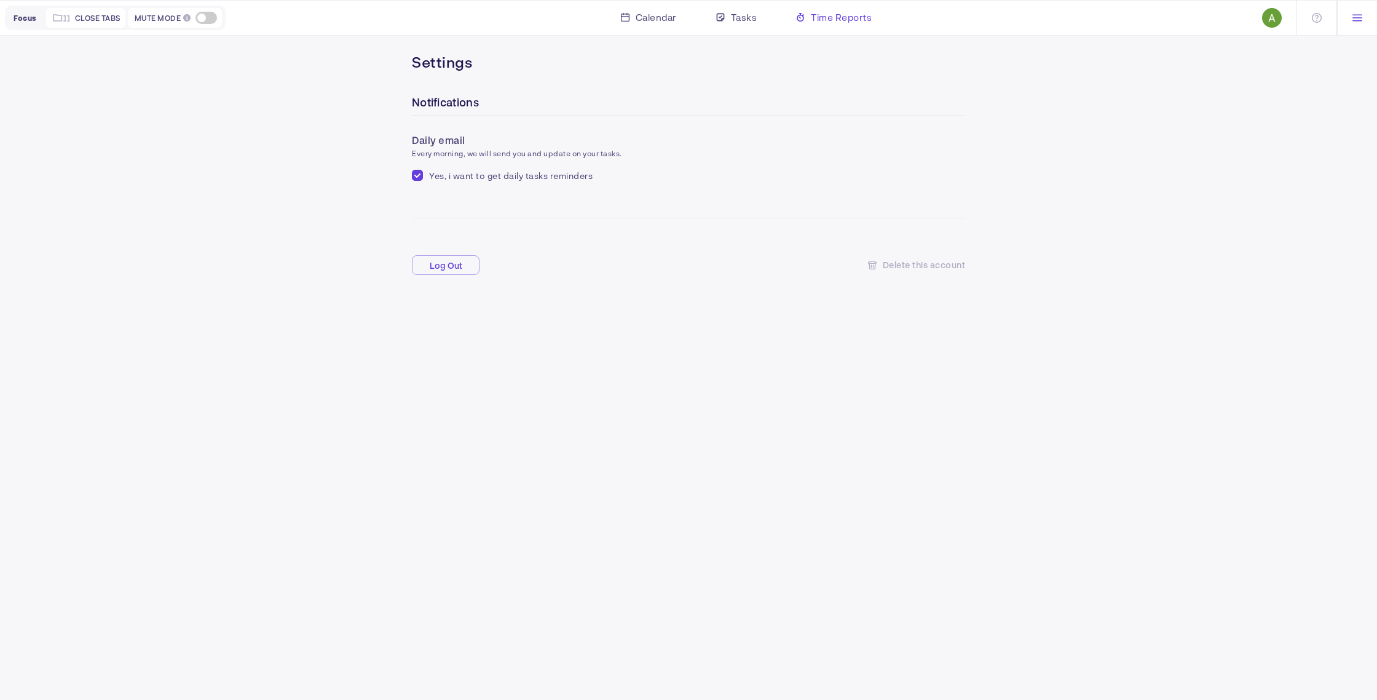
click at [871, 18] on span "Time Reports" at bounding box center [841, 17] width 61 height 15
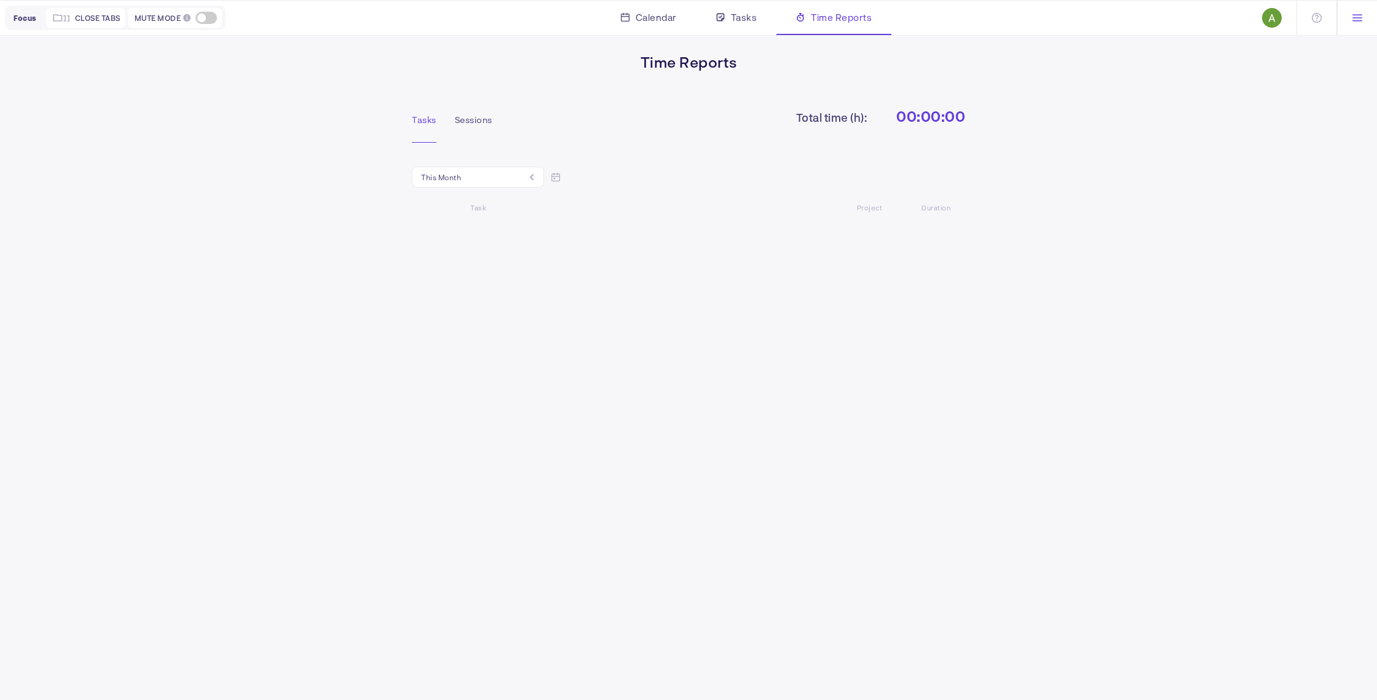
click at [493, 176] on div "This month" at bounding box center [478, 177] width 132 height 21
click at [493, 176] on div "This month This month This week Last month Last week" at bounding box center [478, 177] width 132 height 21
click at [80, 16] on span "Close tabs" at bounding box center [97, 18] width 45 height 10
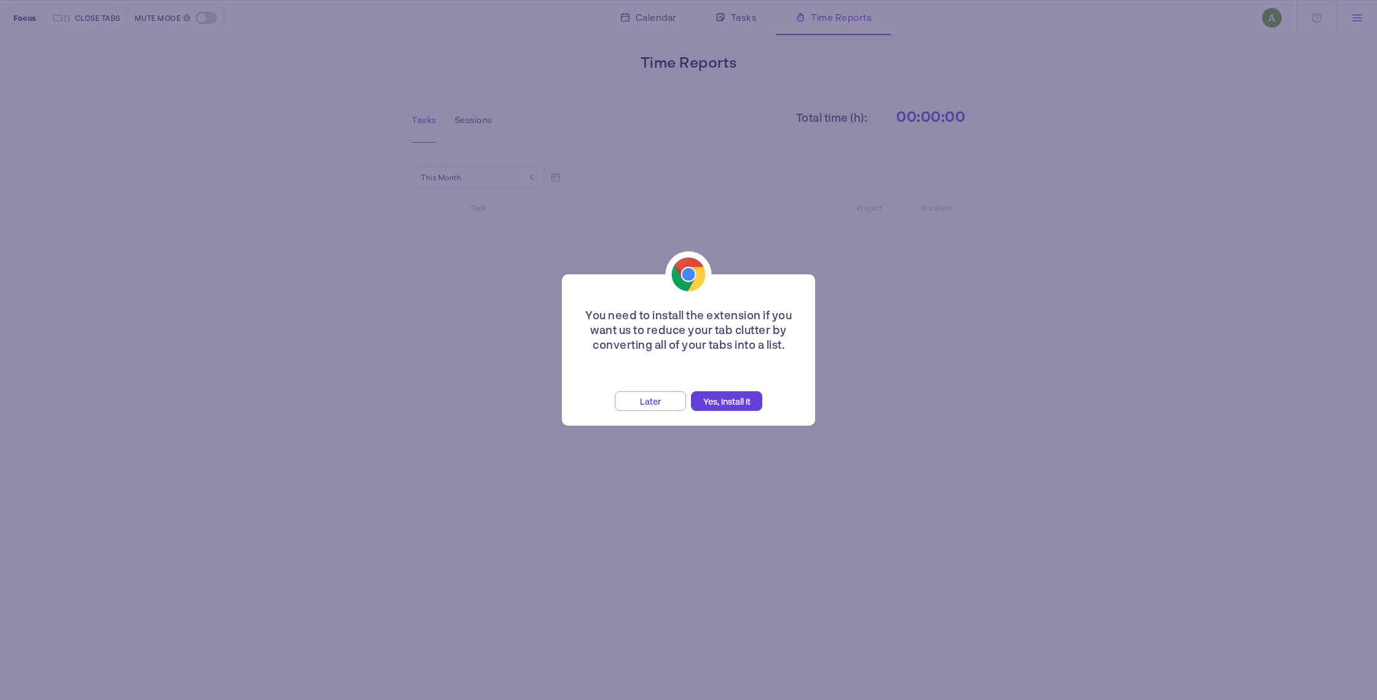
click at [660, 403] on span "Later" at bounding box center [650, 401] width 21 height 10
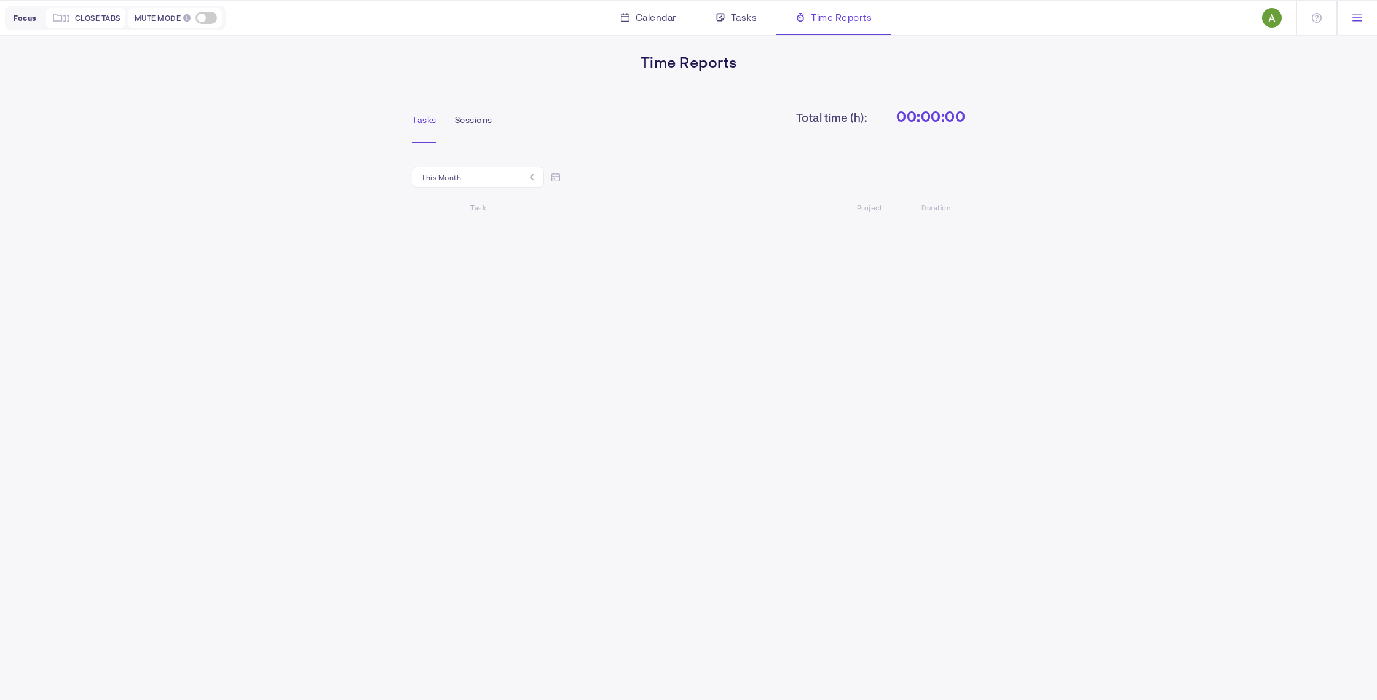
click at [1357, 22] on icon at bounding box center [1358, 18] width 10 height 10
drag, startPoint x: 1153, startPoint y: 18, endPoint x: 1145, endPoint y: 16, distance: 8.8
click at [1153, 18] on nav "Focus Close tabs Mute Mode Block new tabs and mute Slack notifications Calendar…" at bounding box center [688, 17] width 1377 height 35
click at [743, 14] on span "Tasks" at bounding box center [744, 17] width 26 height 15
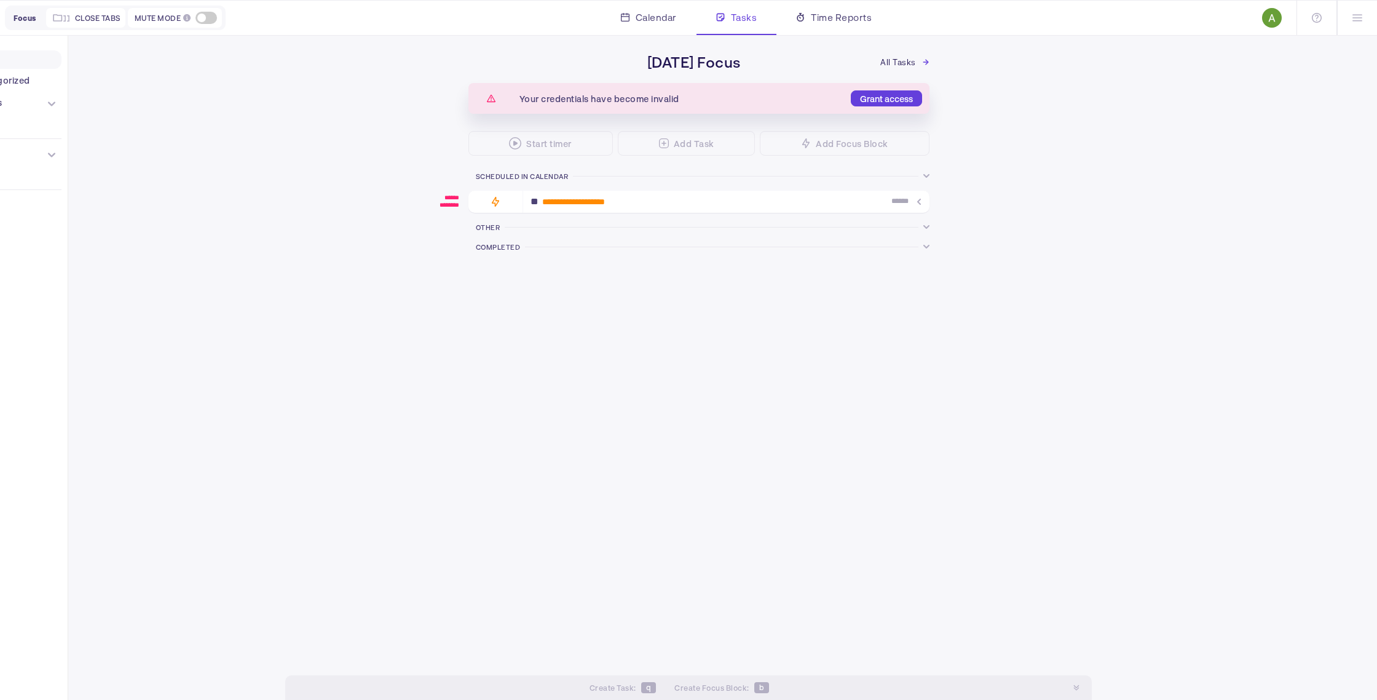
scroll to position [68, 0]
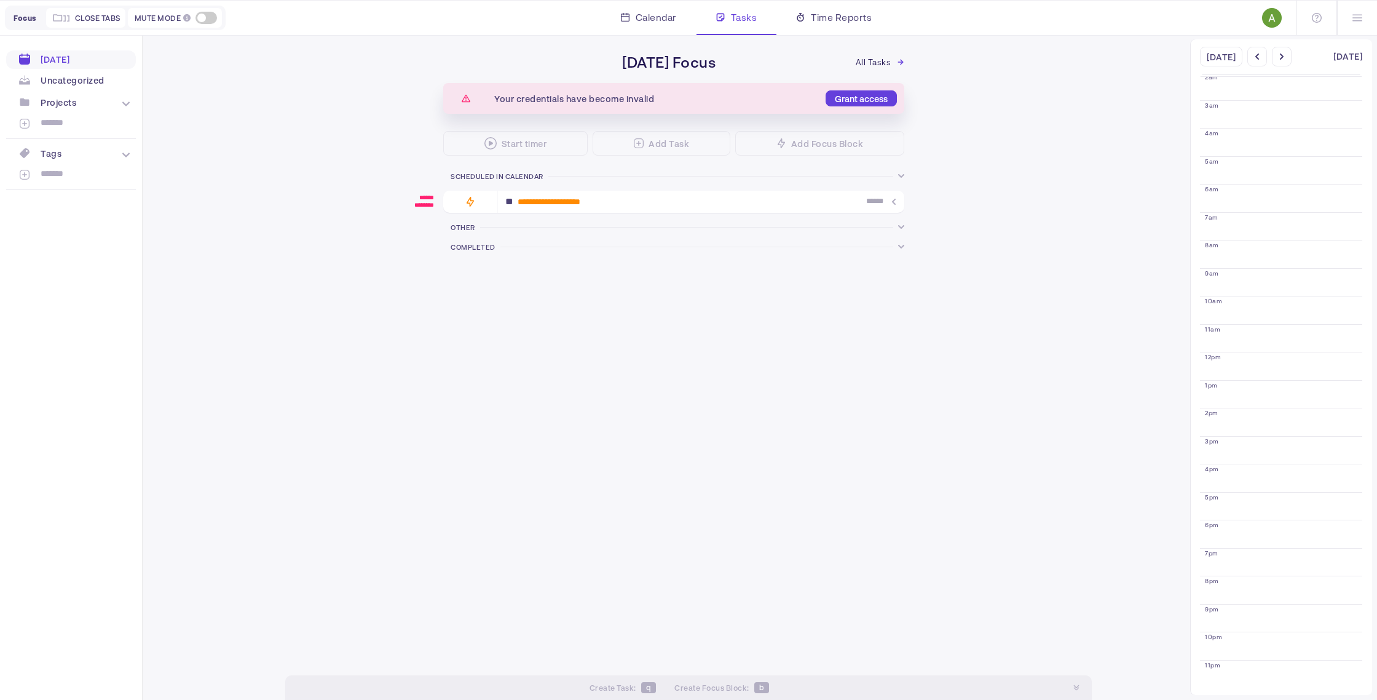
click at [100, 103] on div "Projects" at bounding box center [71, 102] width 130 height 20
click at [1275, 15] on img at bounding box center [1272, 18] width 20 height 20
click at [1268, 18] on img at bounding box center [1272, 18] width 20 height 20
click at [1354, 22] on icon at bounding box center [1358, 18] width 10 height 10
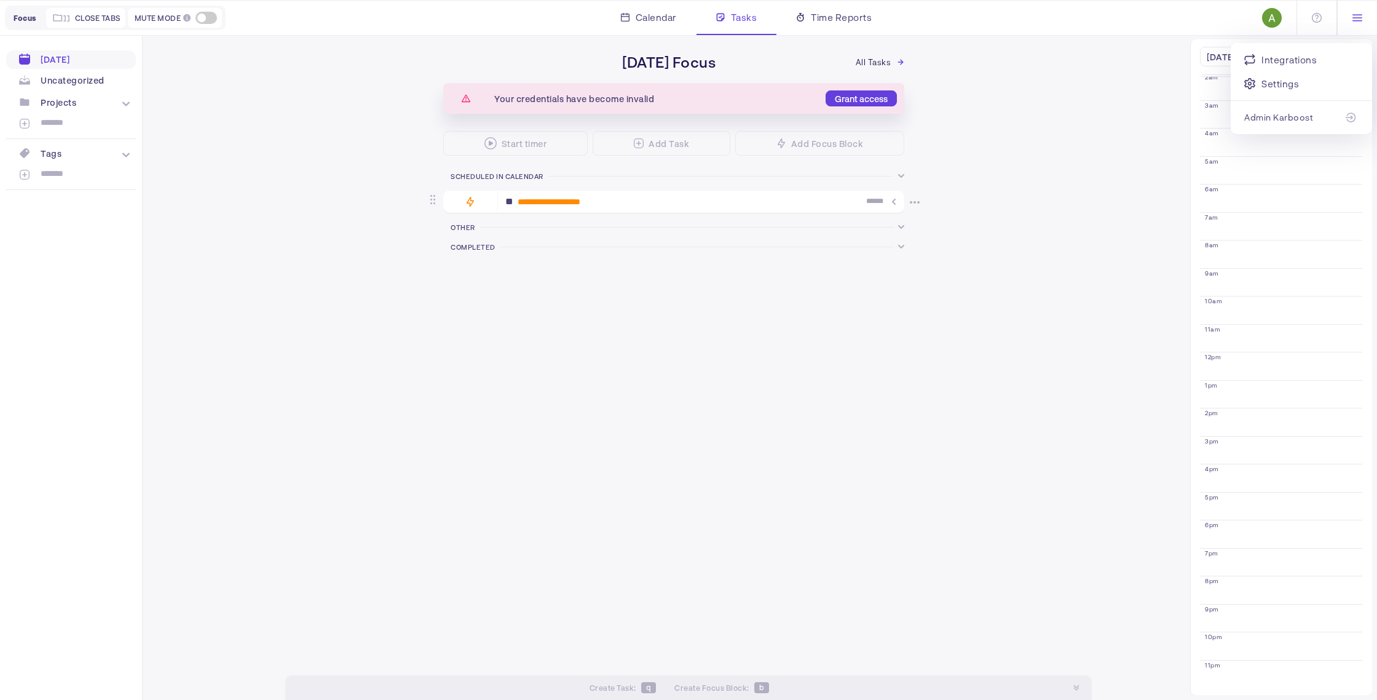
click at [887, 205] on div "******" at bounding box center [879, 201] width 35 height 9
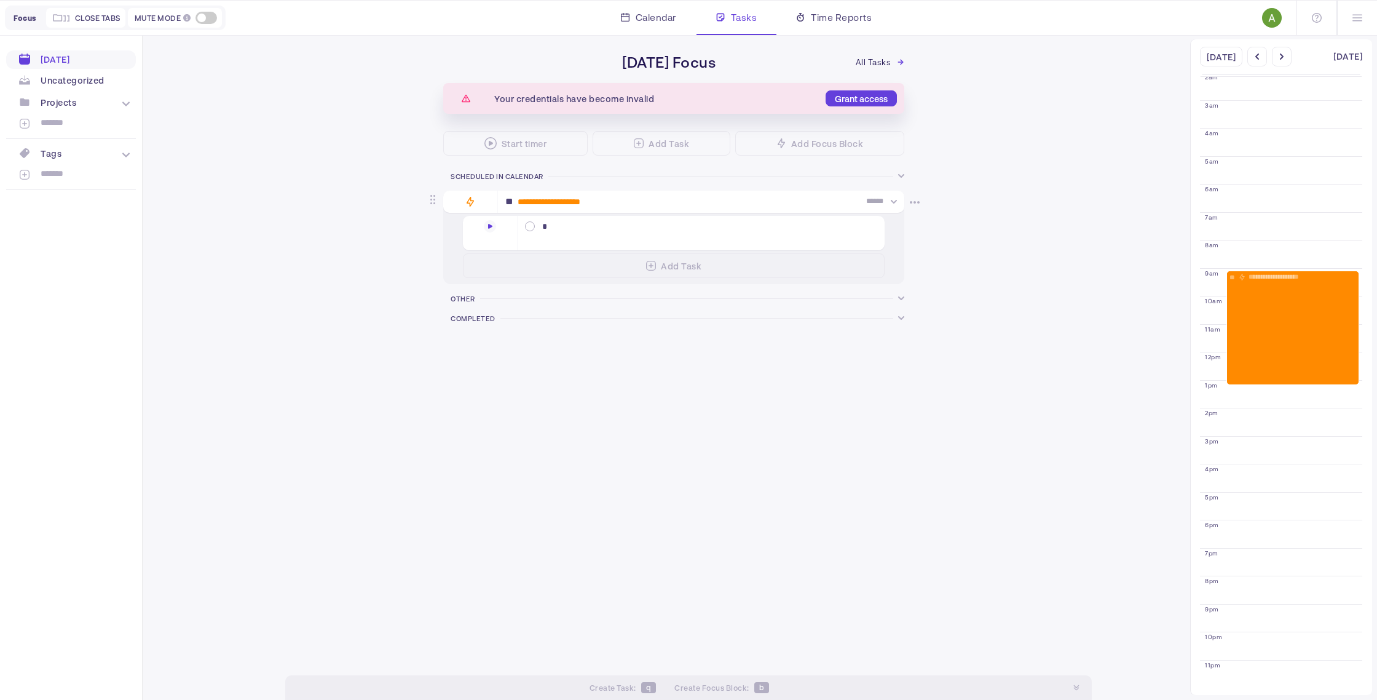
click at [887, 205] on div "******" at bounding box center [879, 201] width 35 height 9
click at [531, 229] on span at bounding box center [530, 226] width 10 height 10
click at [531, 229] on input "checkbox" at bounding box center [532, 227] width 8 height 8
checkbox input "****"
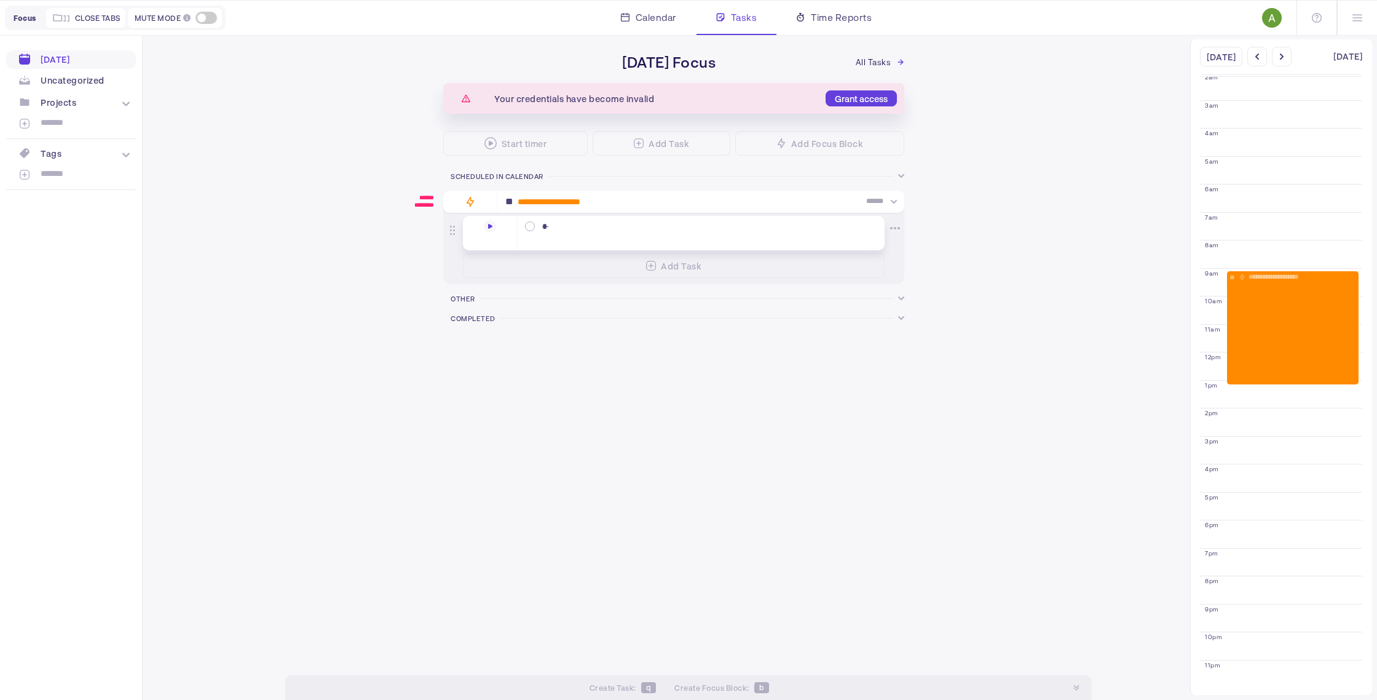
checkbox input "true"
checkbox input "false"
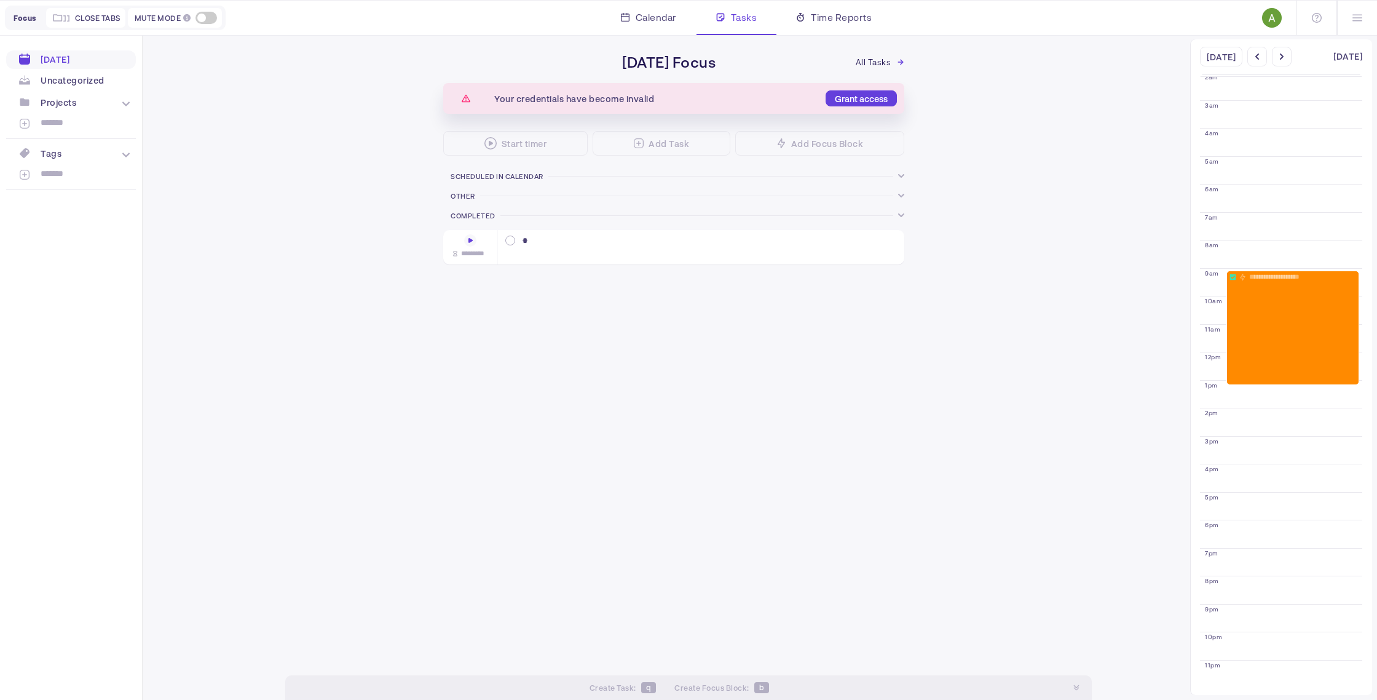
click at [1275, 22] on img at bounding box center [1272, 18] width 20 height 20
click at [1367, 18] on div at bounding box center [1357, 18] width 40 height 34
click at [1300, 82] on div "Settings" at bounding box center [1301, 83] width 114 height 15
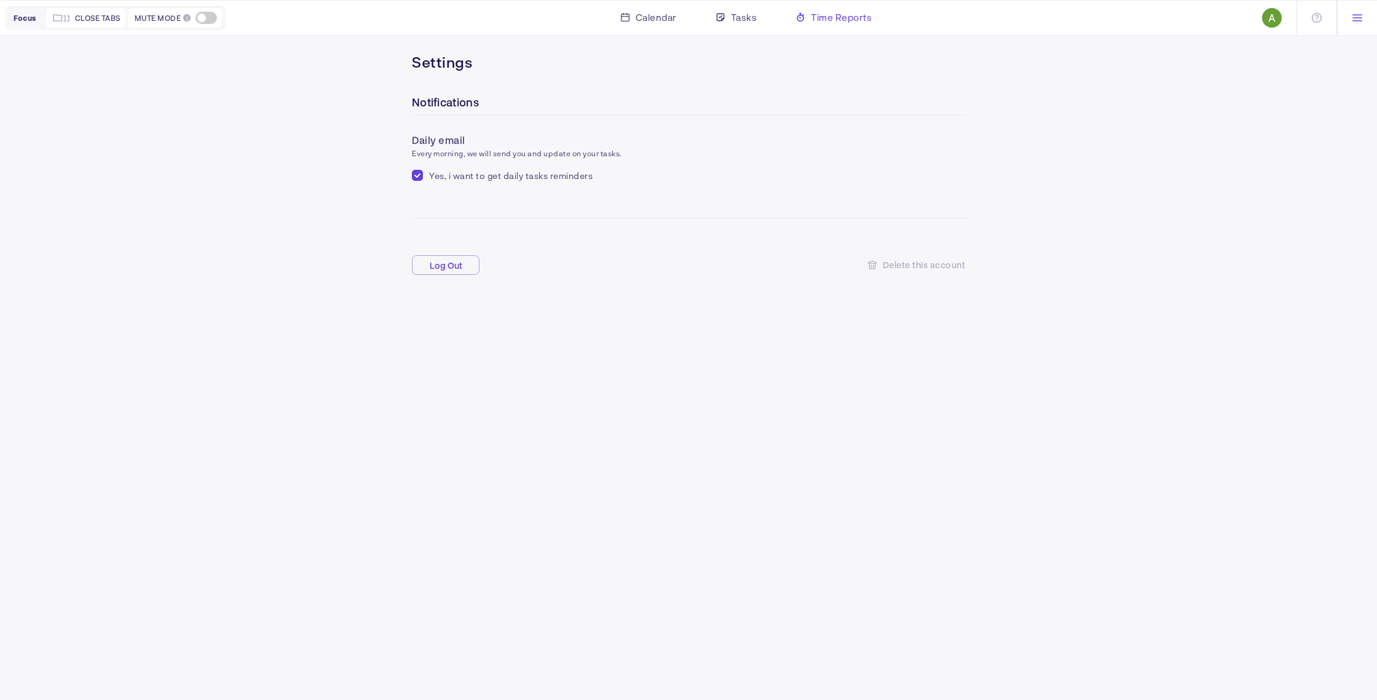
click at [853, 23] on span "Time Reports" at bounding box center [841, 17] width 61 height 15
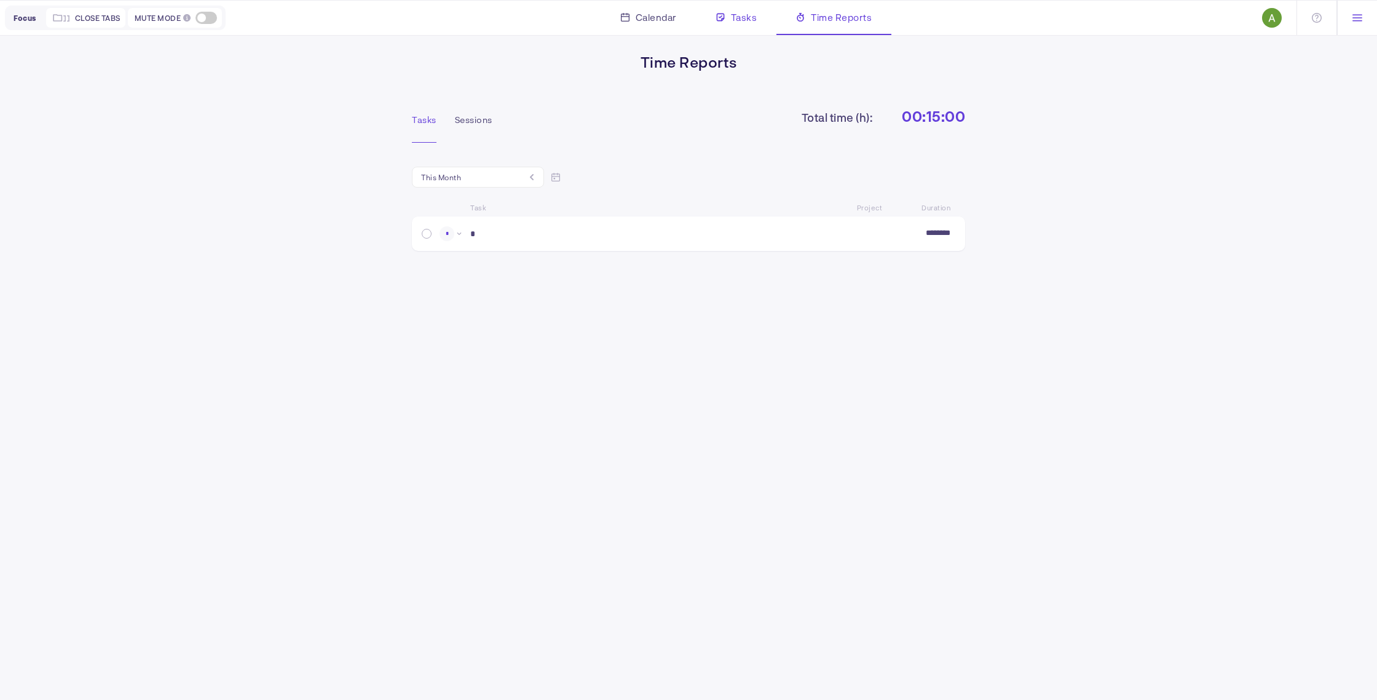
click at [751, 22] on span "Tasks" at bounding box center [744, 17] width 26 height 15
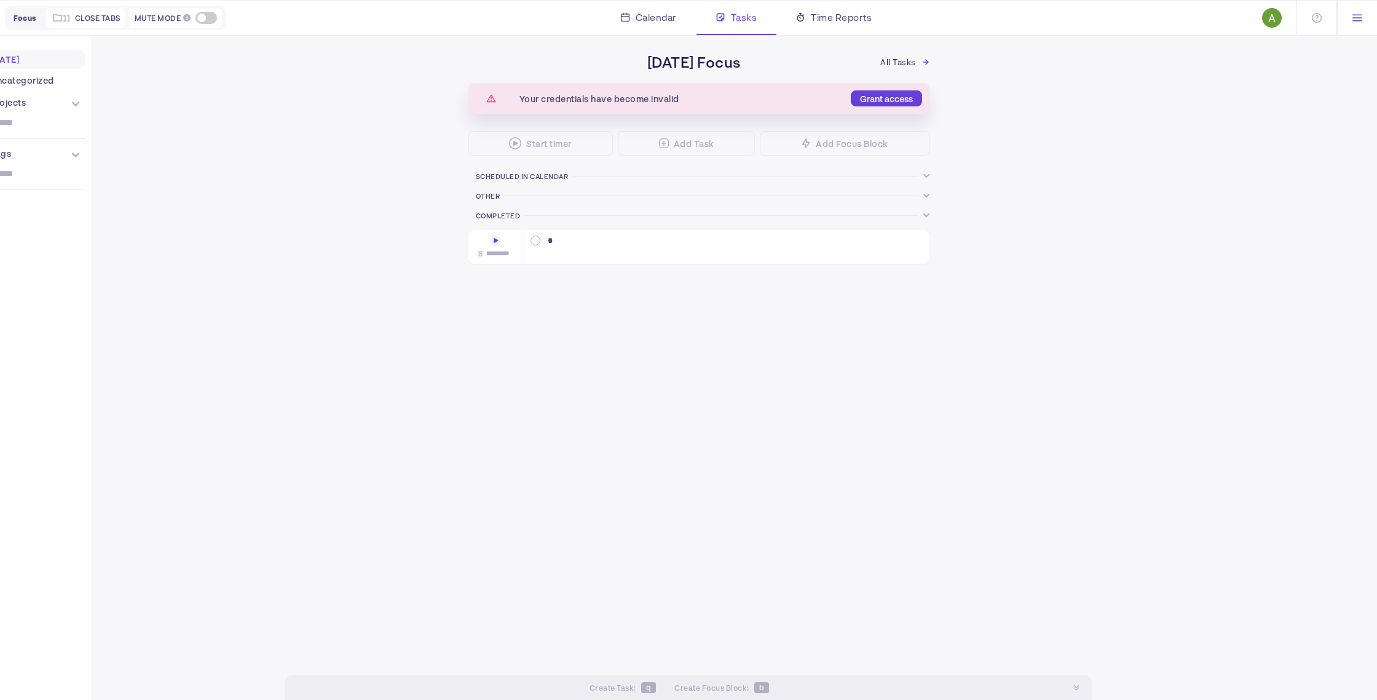
scroll to position [68, 0]
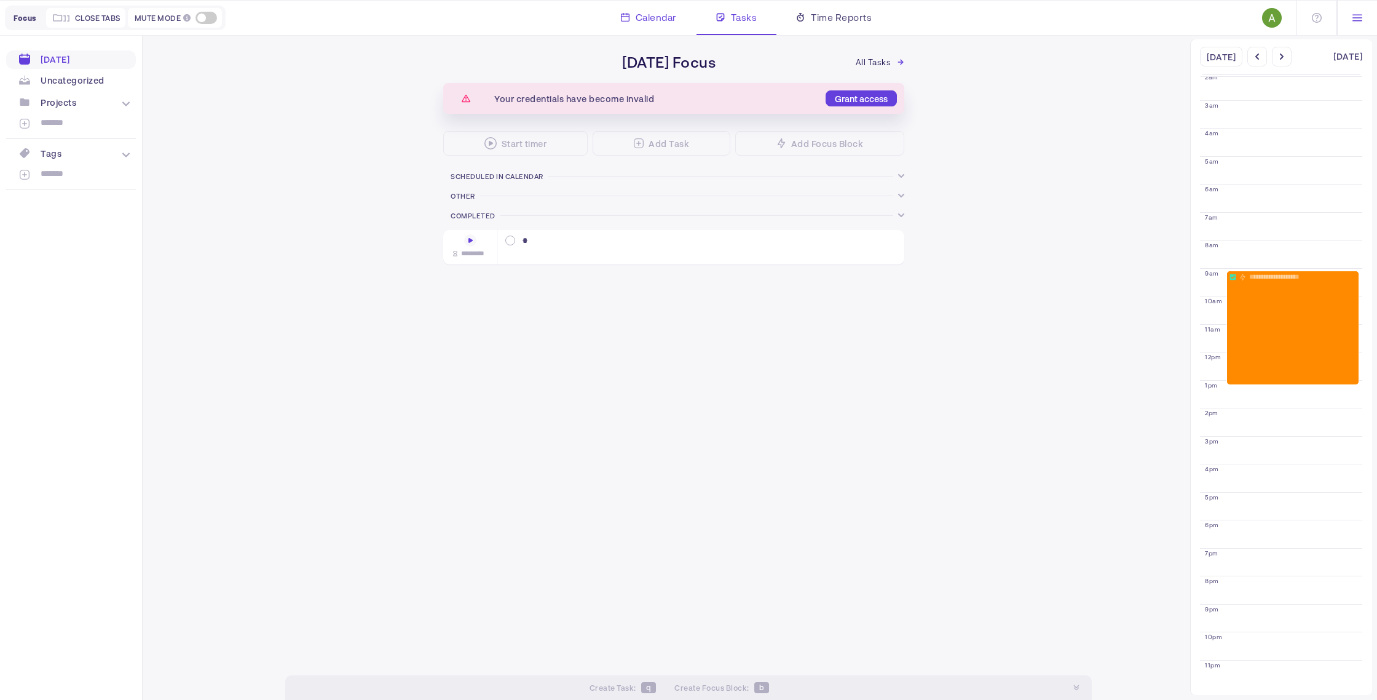
click at [659, 22] on span "Calendar" at bounding box center [656, 17] width 41 height 15
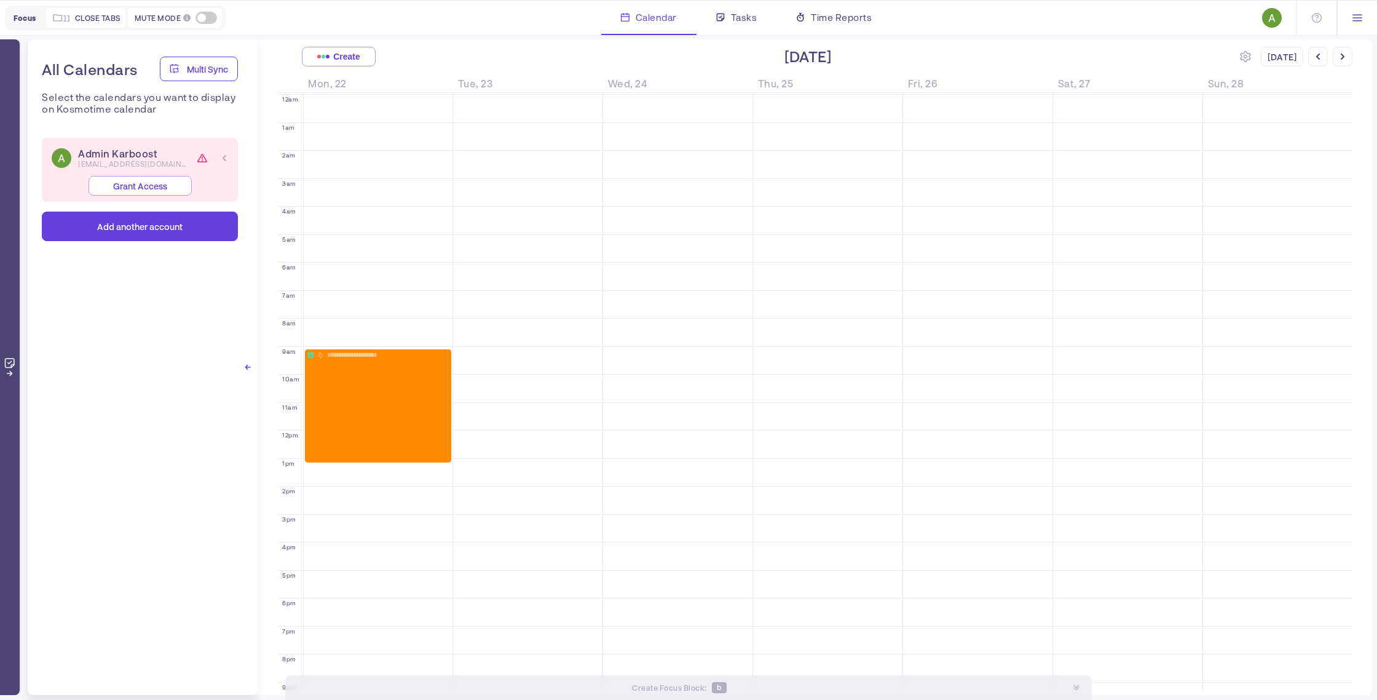
scroll to position [85, 0]
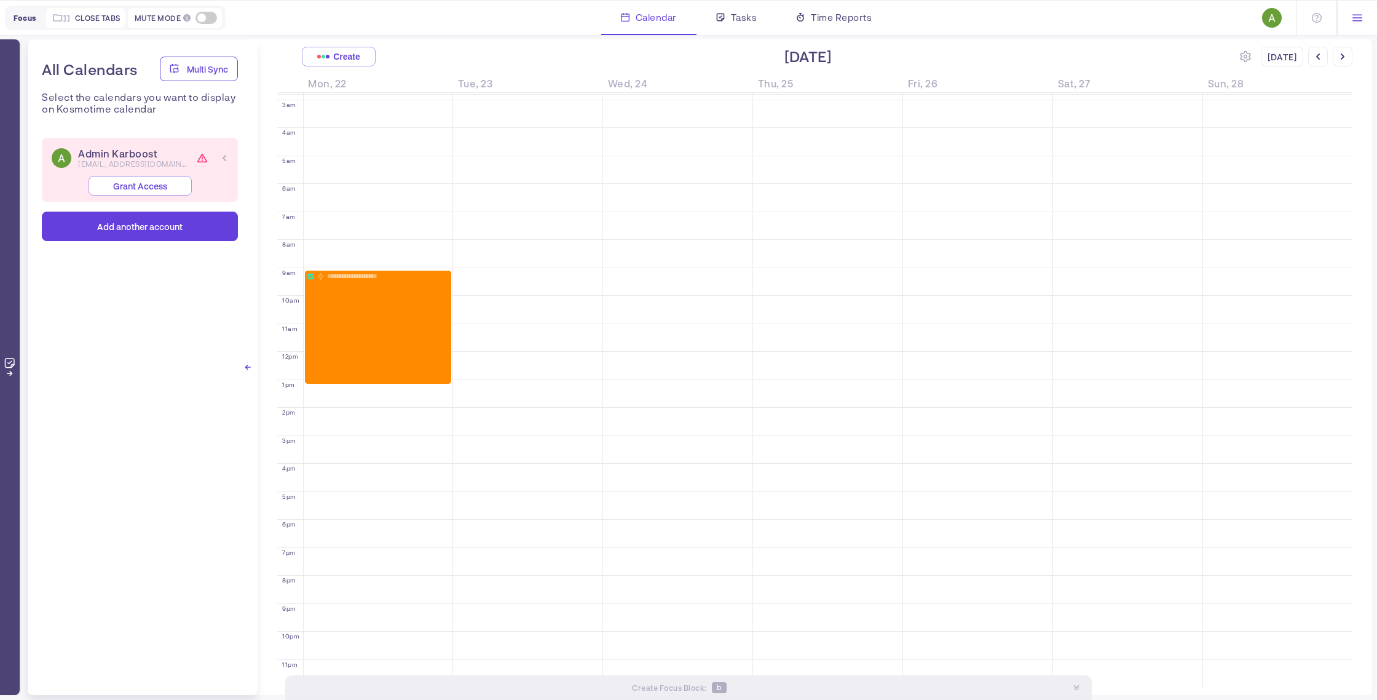
click at [13, 366] on icon at bounding box center [10, 367] width 18 height 18
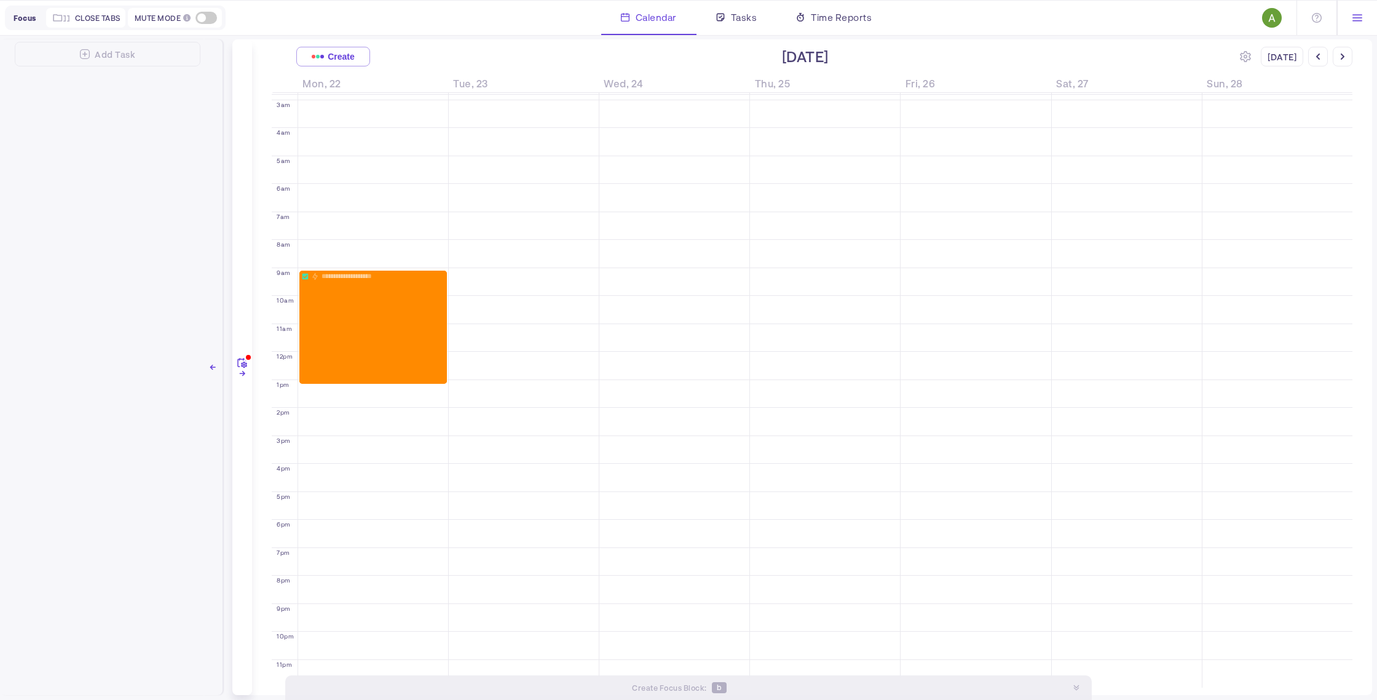
click at [216, 368] on div at bounding box center [213, 366] width 20 height 655
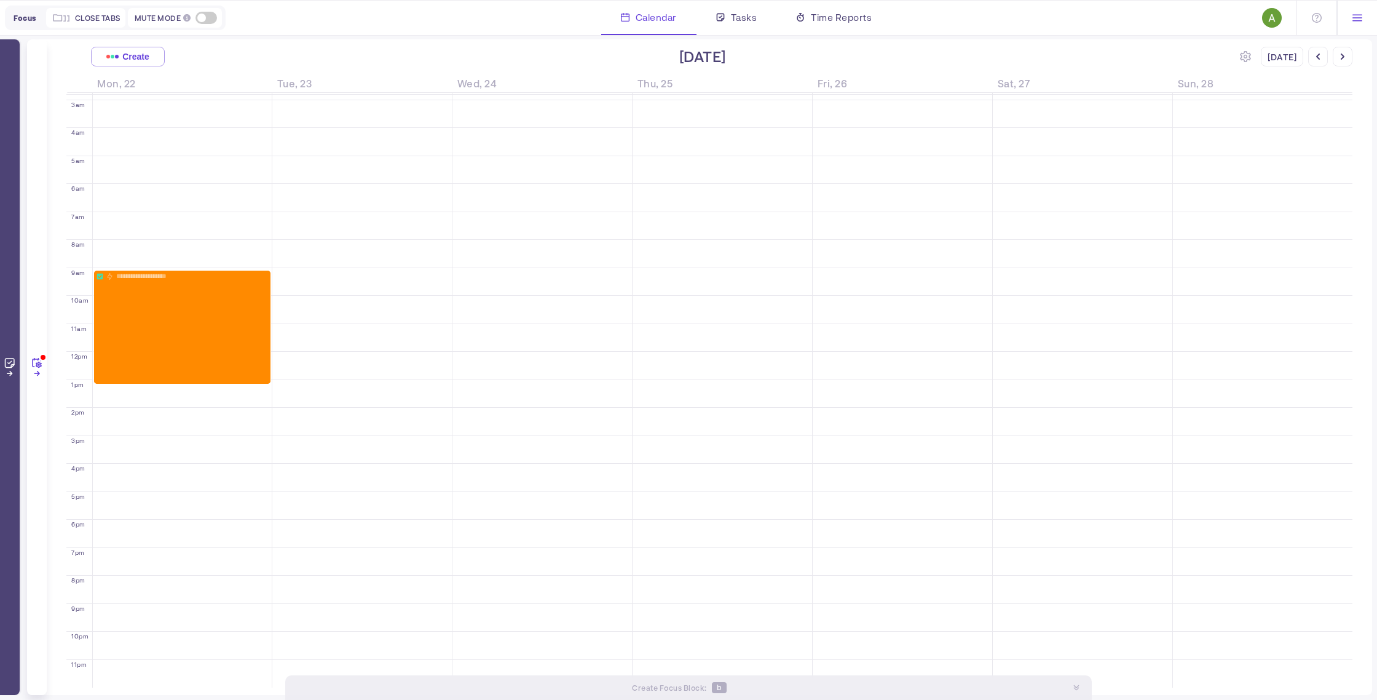
click at [41, 362] on icon at bounding box center [37, 367] width 18 height 18
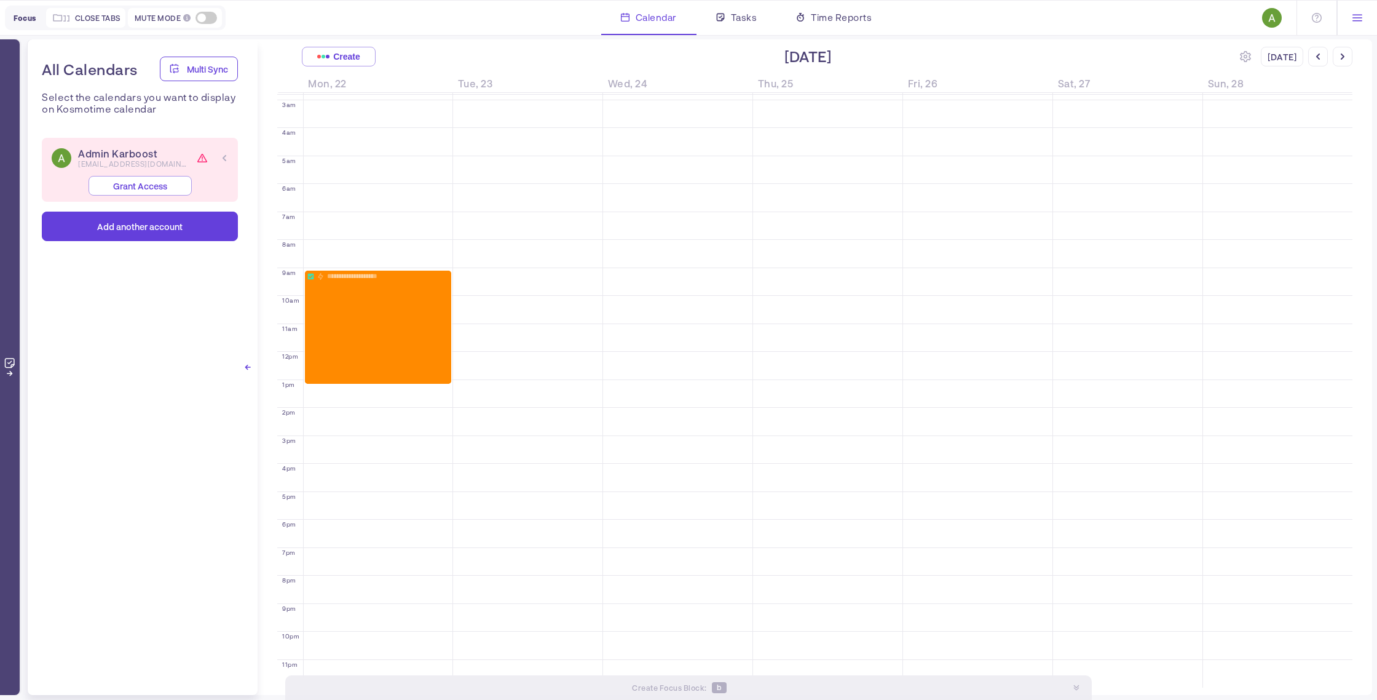
click at [251, 368] on div at bounding box center [248, 366] width 20 height 655
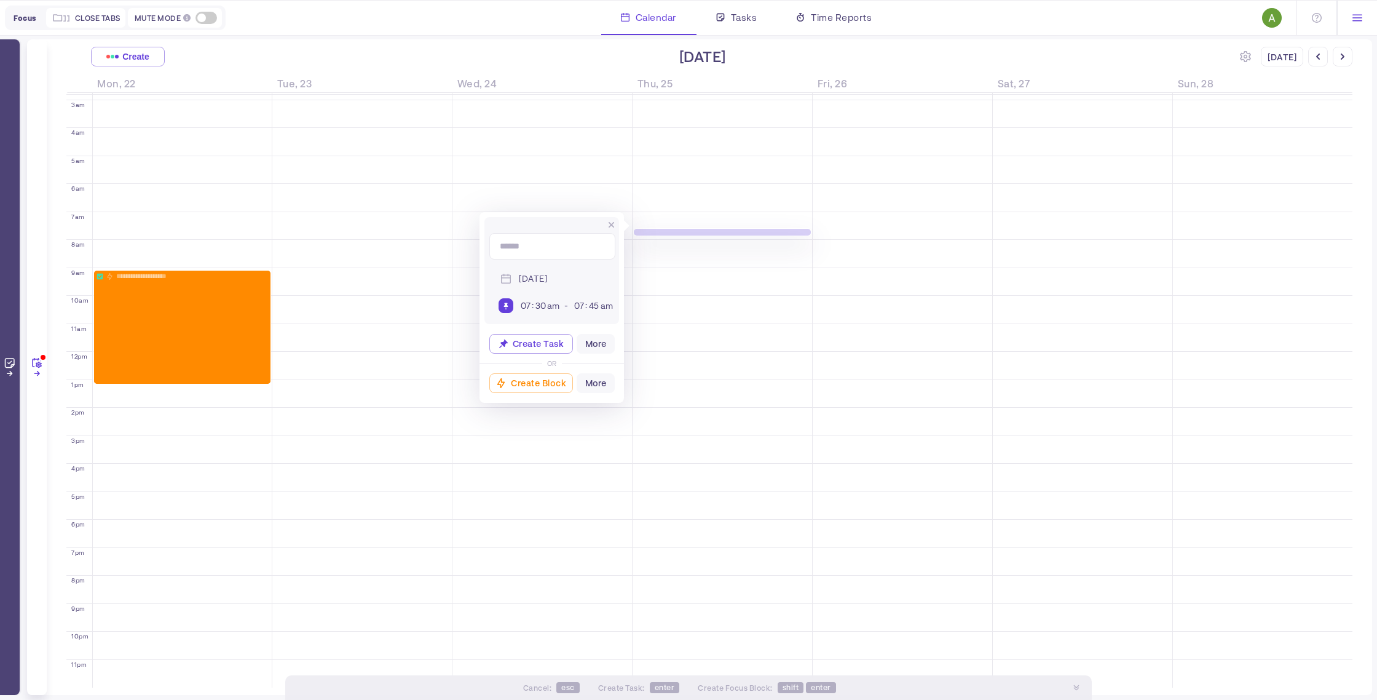
click at [615, 221] on div "[DATE] 07 : 30 am - 07 : 45 am" at bounding box center [551, 270] width 135 height 107
click at [613, 224] on icon at bounding box center [612, 225] width 6 height 6
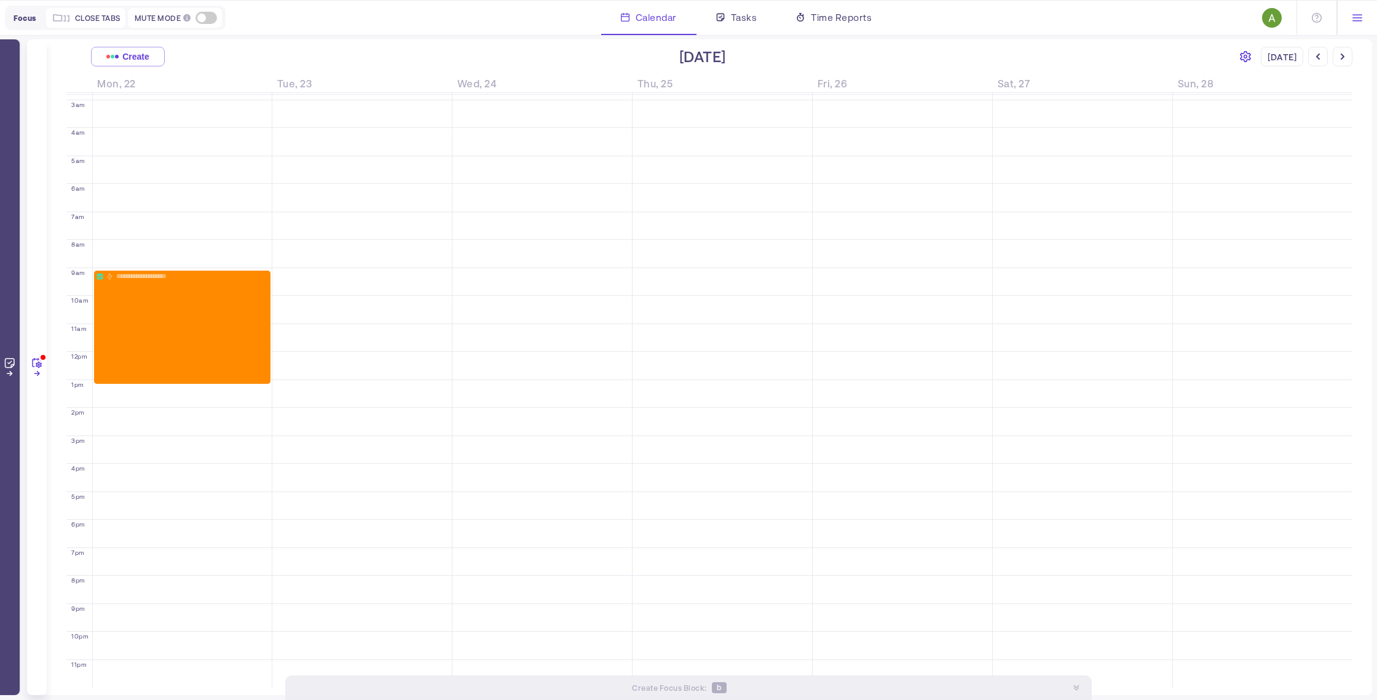
click at [1249, 56] on icon at bounding box center [1245, 56] width 11 height 11
click at [1346, 85] on div "Start week on : [DATE]" at bounding box center [1290, 103] width 125 height 60
click at [1347, 82] on icon at bounding box center [1344, 82] width 6 height 6
